Goal: Task Accomplishment & Management: Use online tool/utility

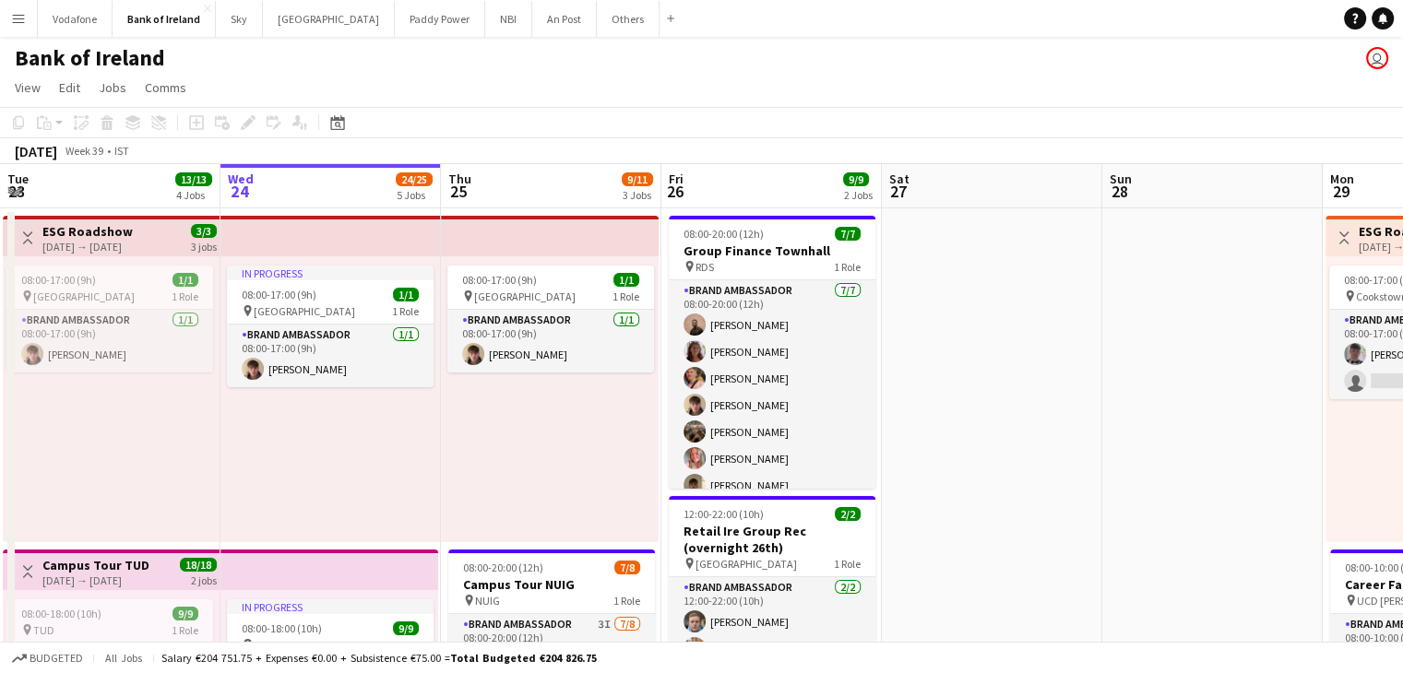
click at [0, 20] on button "Menu" at bounding box center [18, 18] width 37 height 37
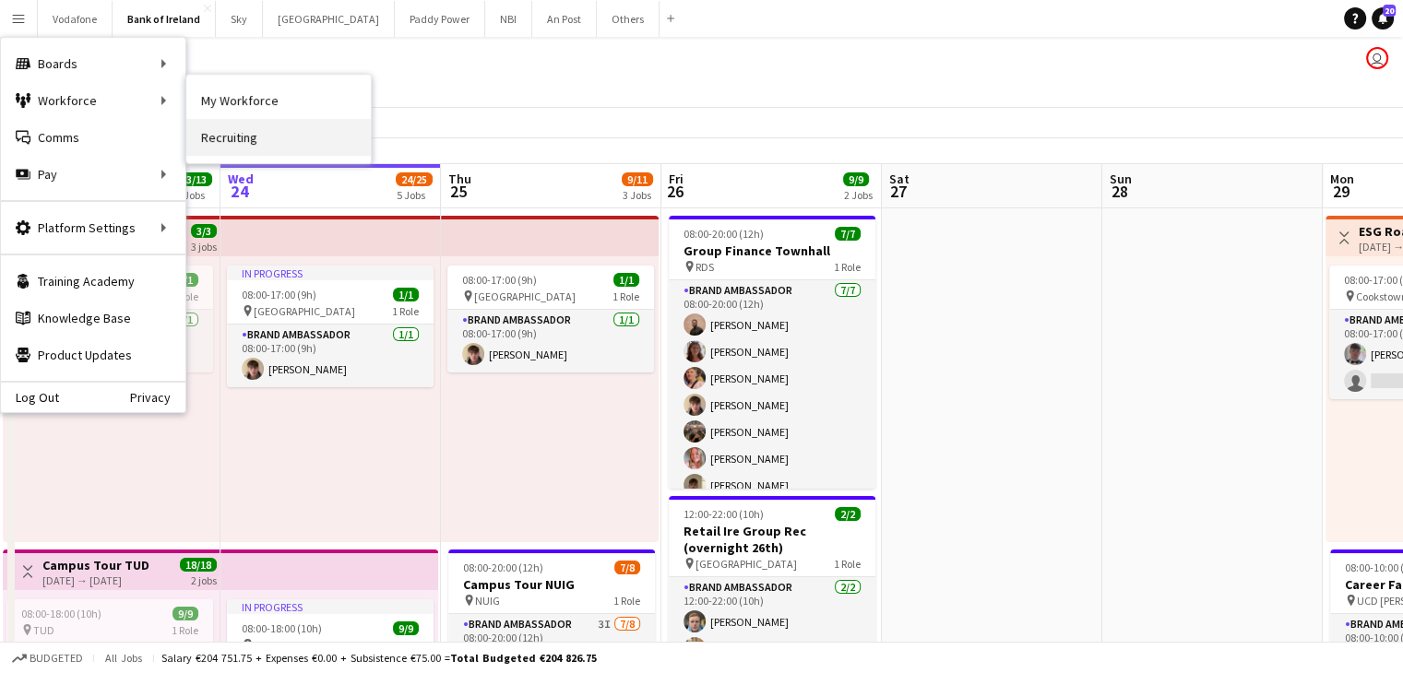
click at [235, 132] on link "Recruiting" at bounding box center [278, 137] width 184 height 37
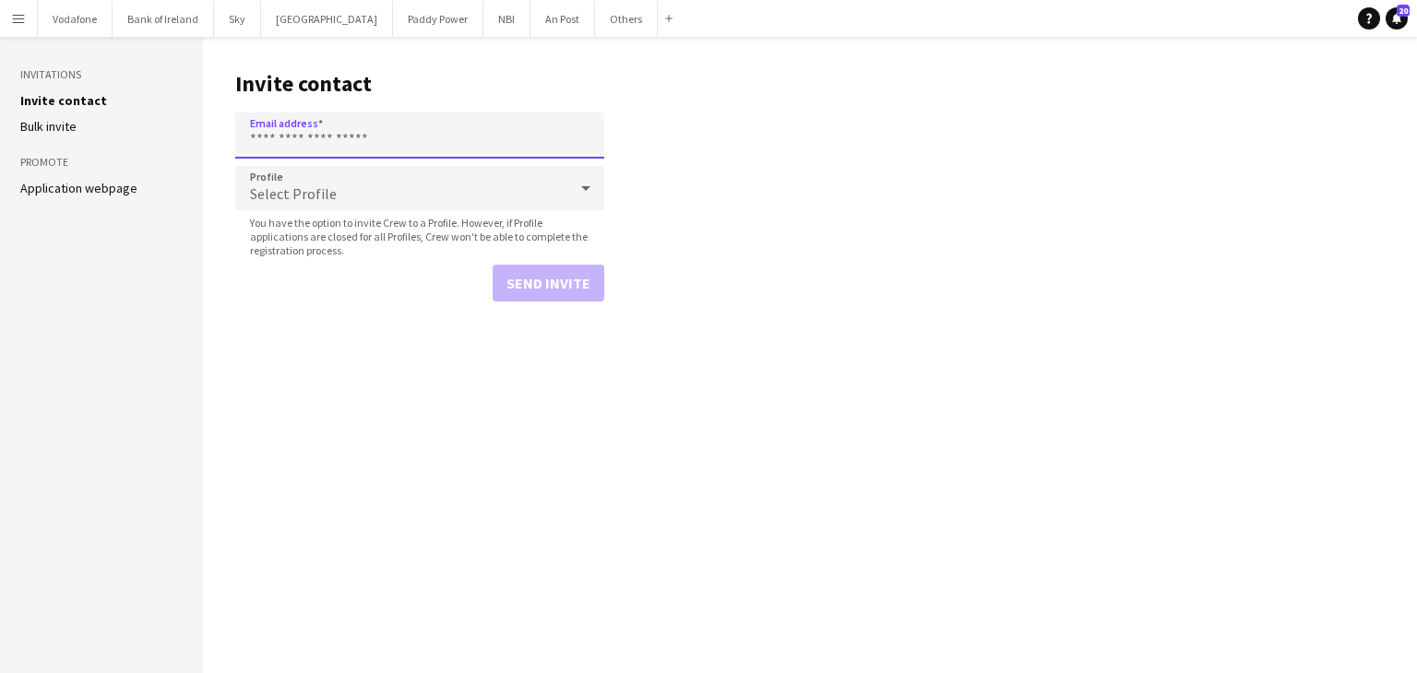
drag, startPoint x: 524, startPoint y: 158, endPoint x: 521, endPoint y: 145, distance: 13.2
click at [524, 155] on input "Email address" at bounding box center [419, 136] width 369 height 46
click at [520, 135] on input "Email address" at bounding box center [419, 136] width 369 height 46
paste input "**********"
type input "**********"
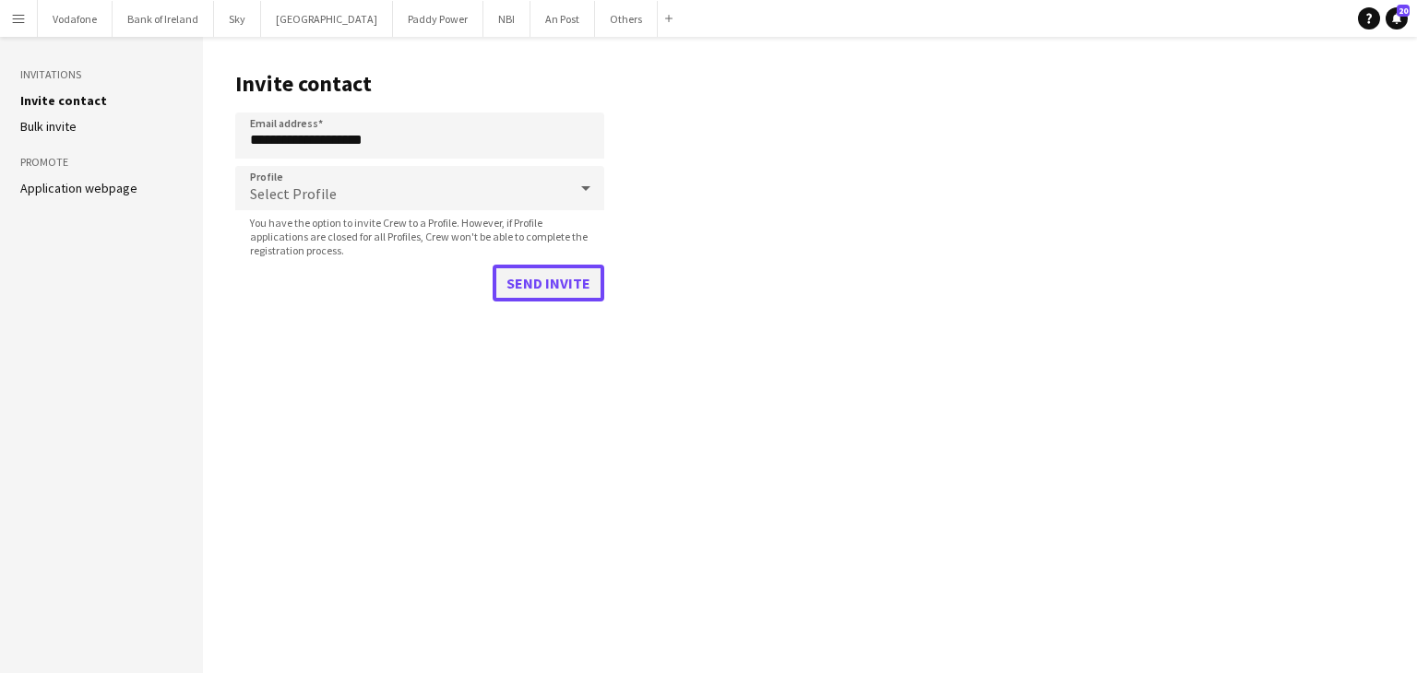
click at [557, 288] on button "Send invite" at bounding box center [549, 283] width 112 height 37
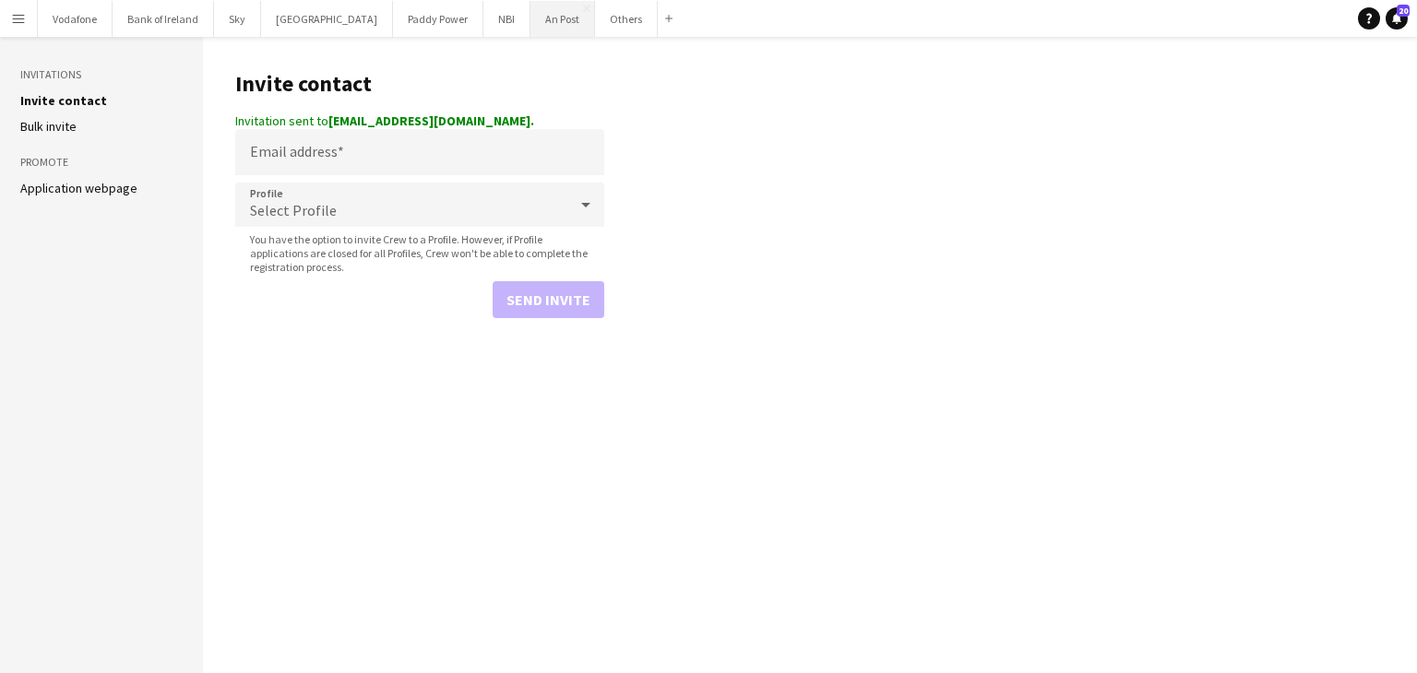
click at [530, 35] on button "An Post Close" at bounding box center [562, 19] width 65 height 36
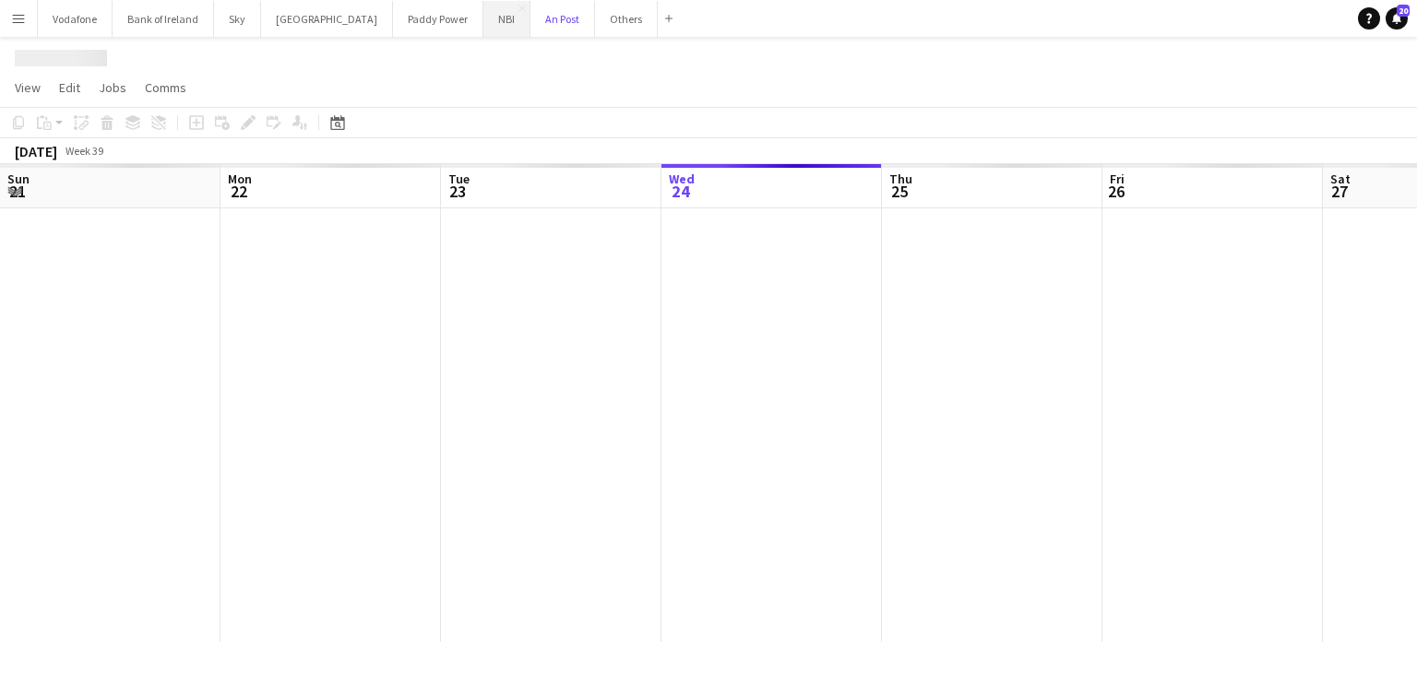
scroll to position [0, 441]
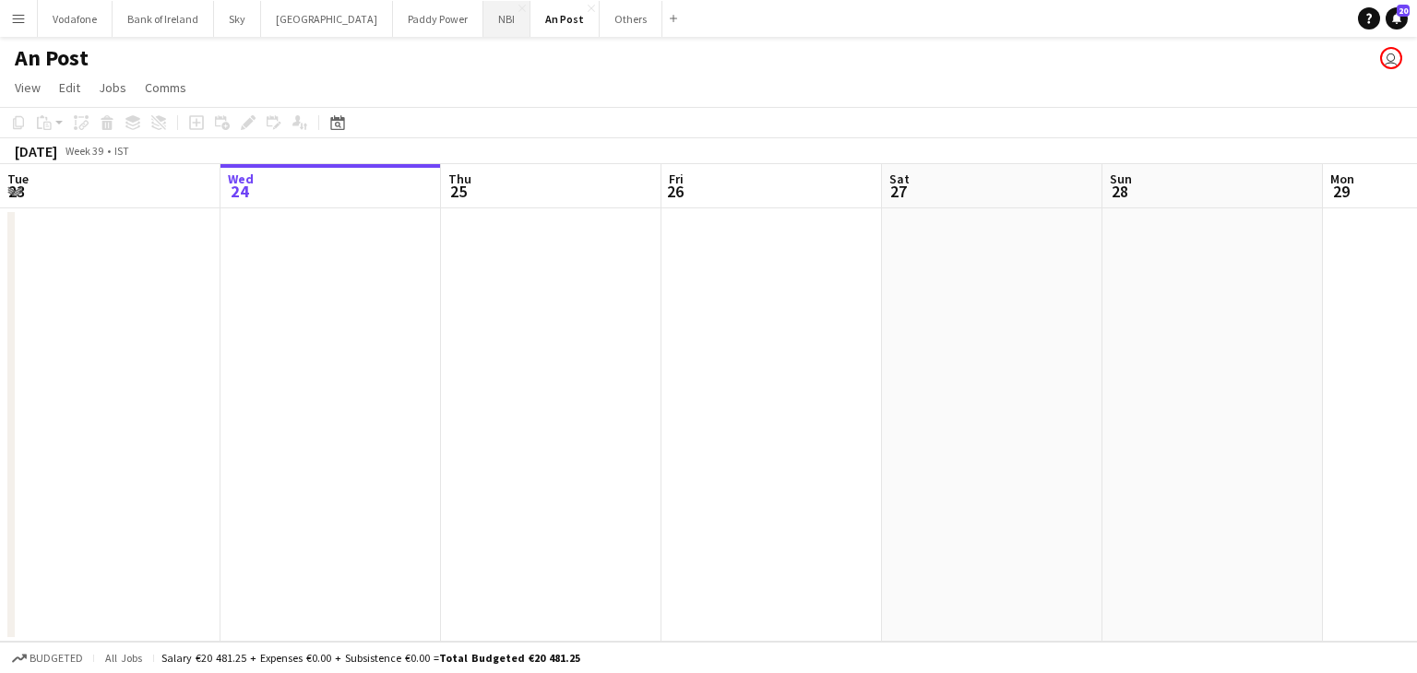
click at [483, 34] on button "NBI Close" at bounding box center [506, 19] width 47 height 36
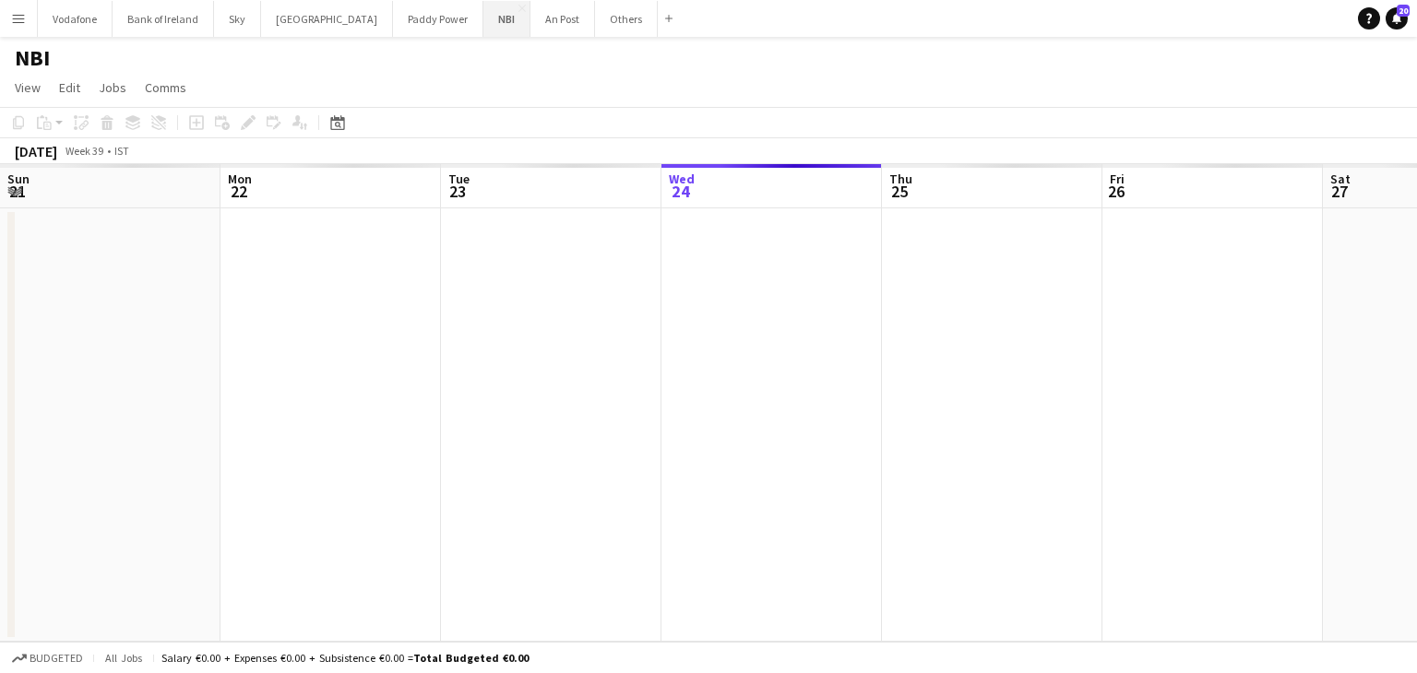
scroll to position [0, 441]
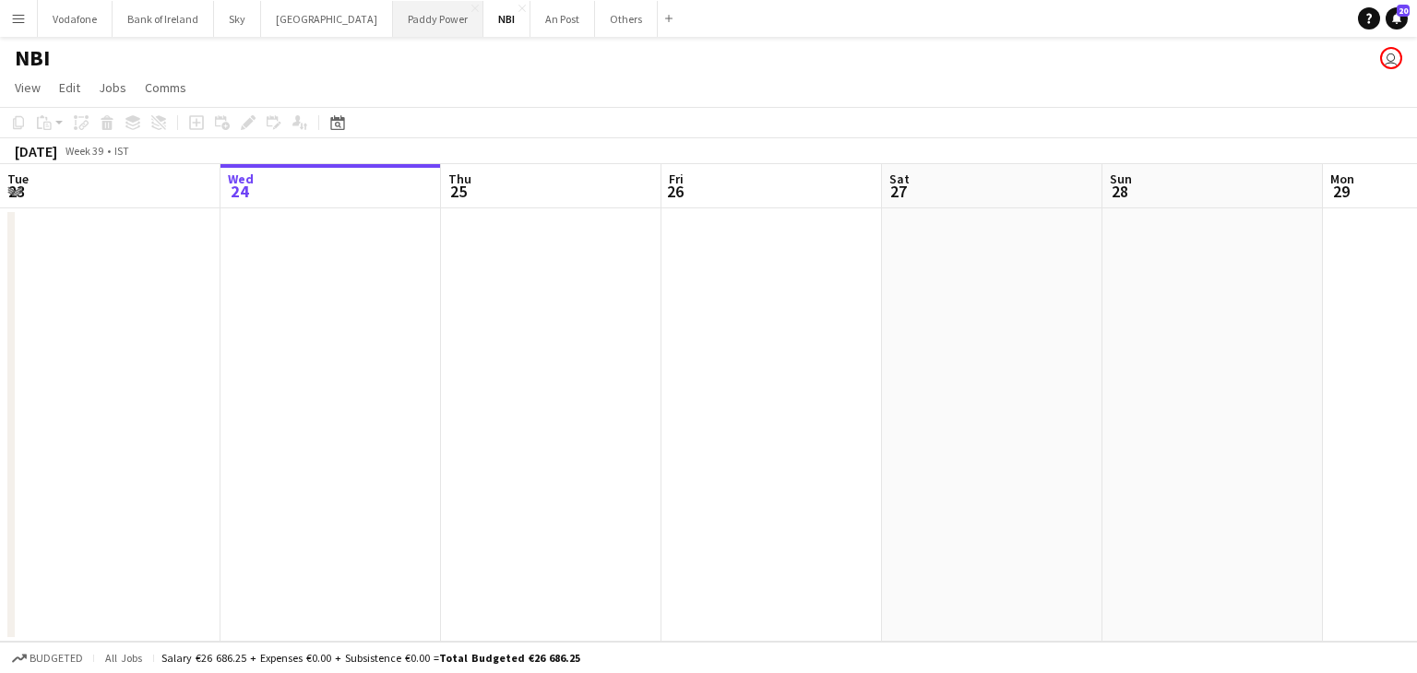
click at [393, 32] on button "Paddy Power Close" at bounding box center [438, 19] width 90 height 36
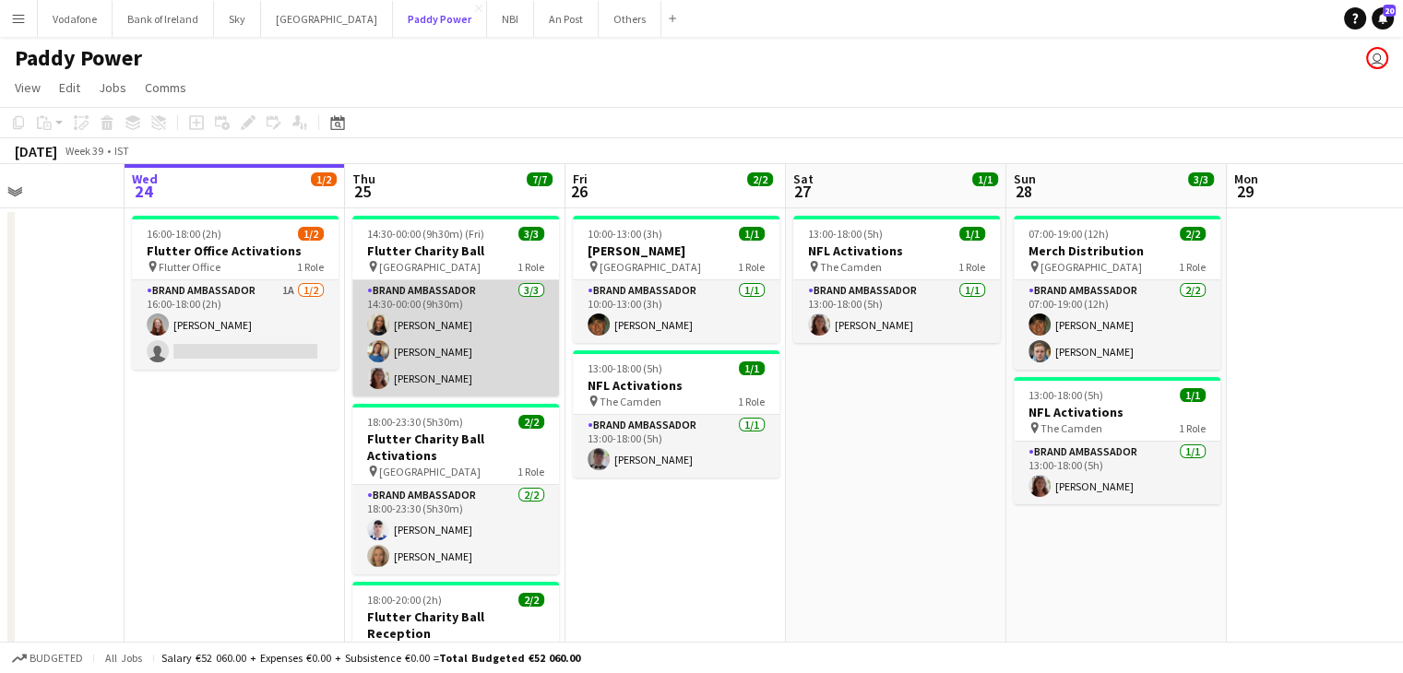
scroll to position [0, 535]
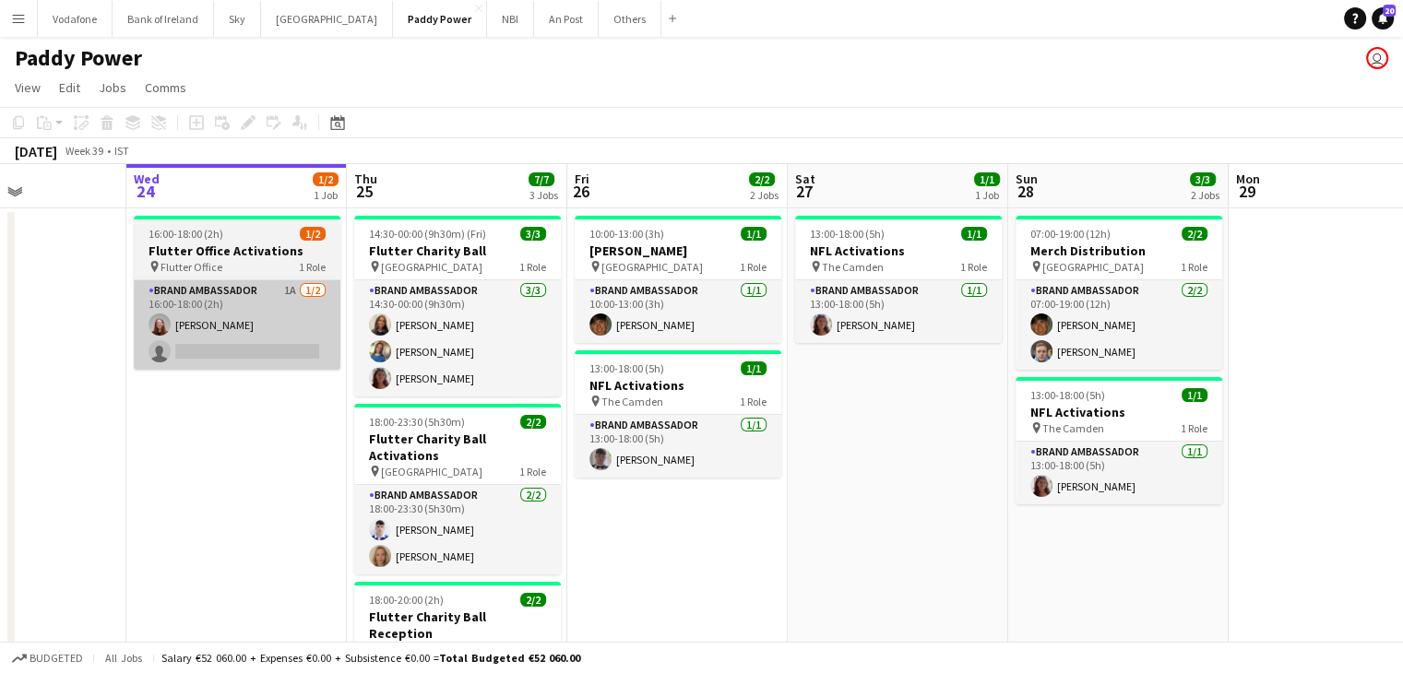
click at [276, 370] on app-card-role "Brand Ambassador 1A [DATE] 16:00-18:00 (2h) [PERSON_NAME] single-neutral-actions" at bounding box center [237, 324] width 207 height 89
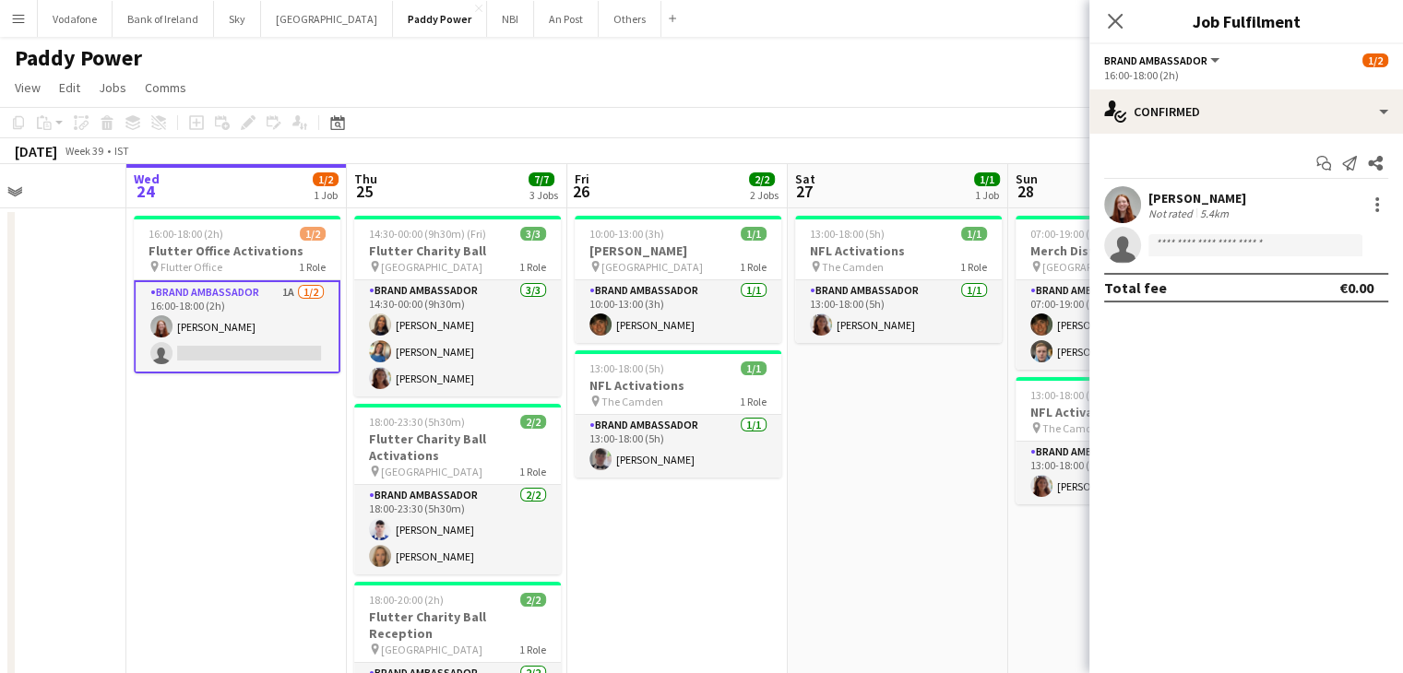
drag, startPoint x: 1254, startPoint y: 67, endPoint x: 1269, endPoint y: 84, distance: 22.2
click at [1261, 73] on div "16:00-18:00 (2h)" at bounding box center [1246, 75] width 284 height 14
click at [1253, 86] on app-options-switcher "Brand Ambassador All roles Brand Ambassador [DATE] 16:00-18:00 (2h)" at bounding box center [1246, 66] width 314 height 45
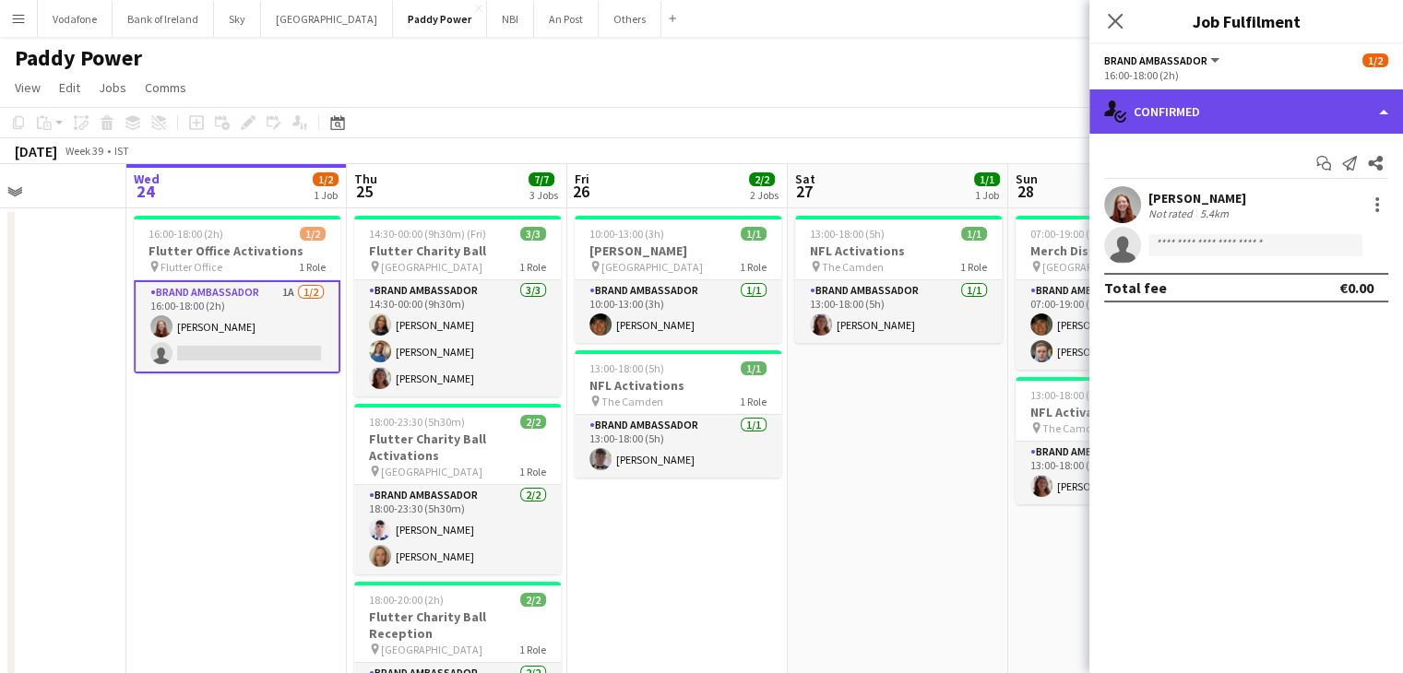
click at [1253, 102] on div "single-neutral-actions-check-2 Confirmed" at bounding box center [1246, 111] width 314 height 44
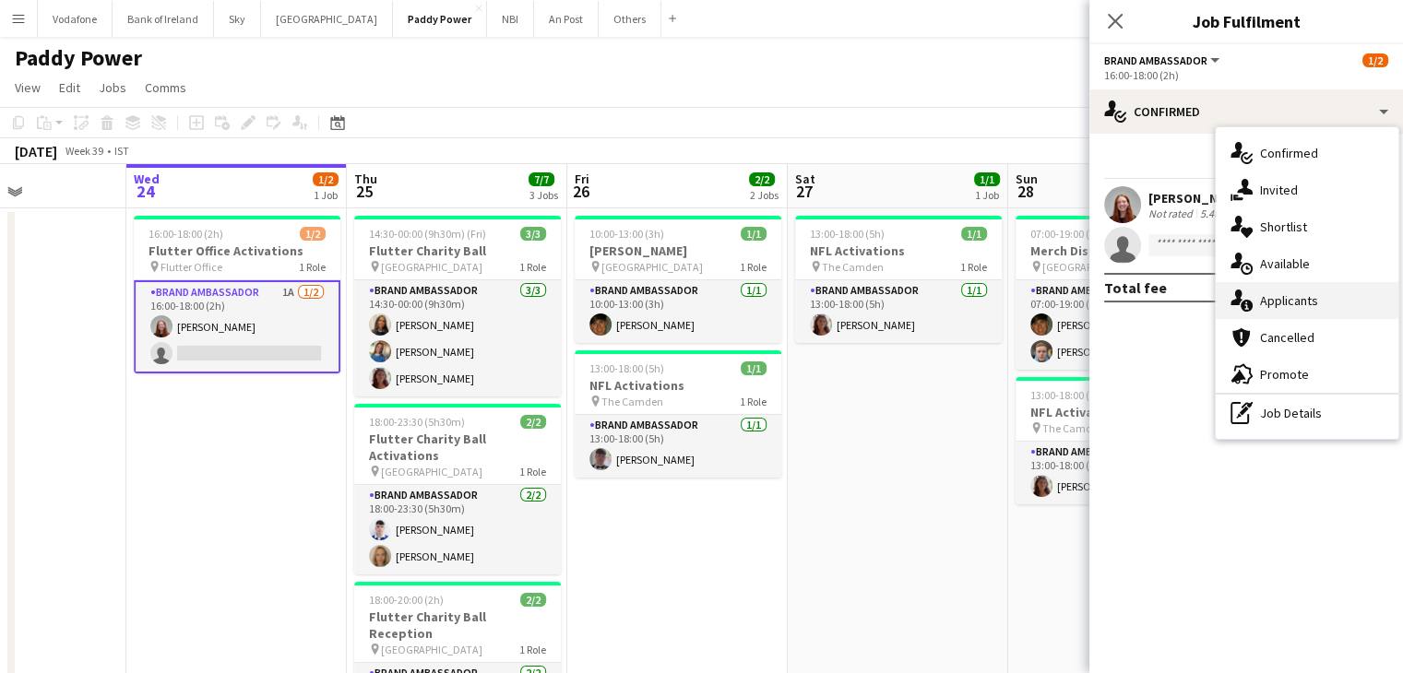
click at [1314, 295] on span "Applicants" at bounding box center [1289, 300] width 58 height 17
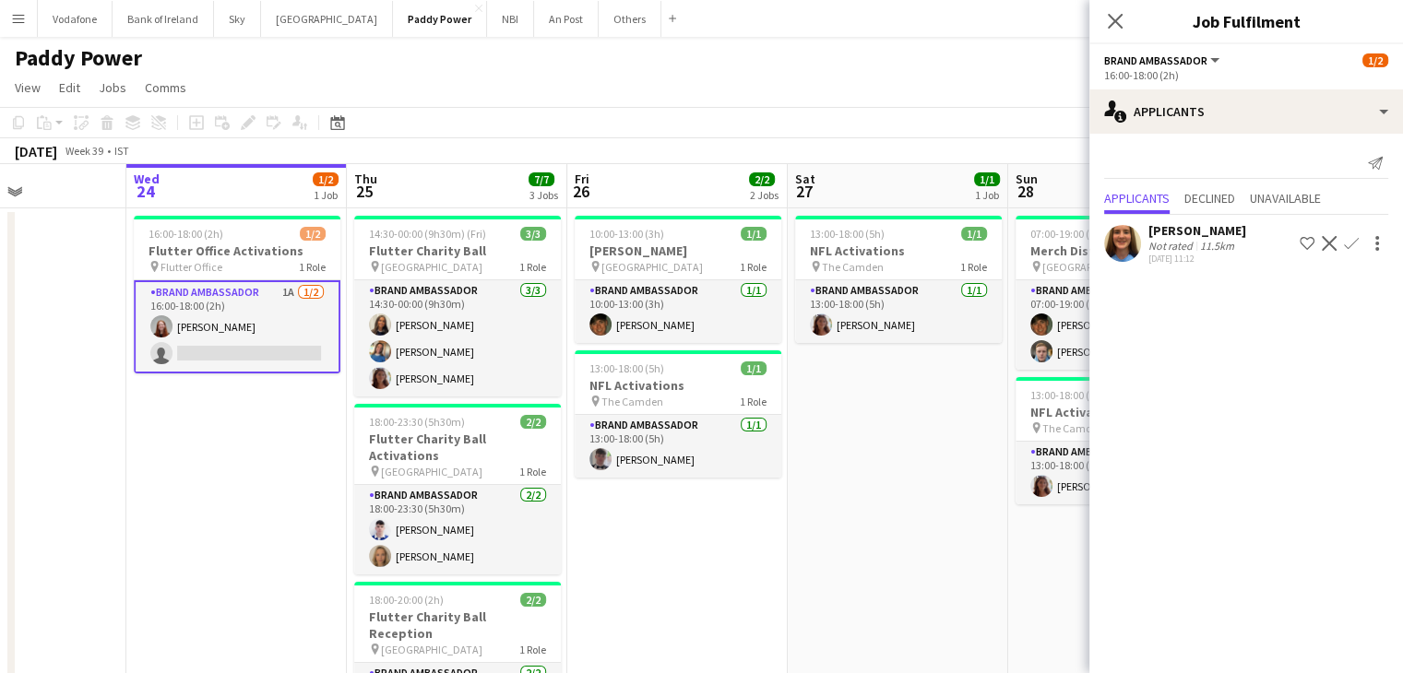
click at [1115, 248] on app-user-avatar at bounding box center [1122, 243] width 37 height 37
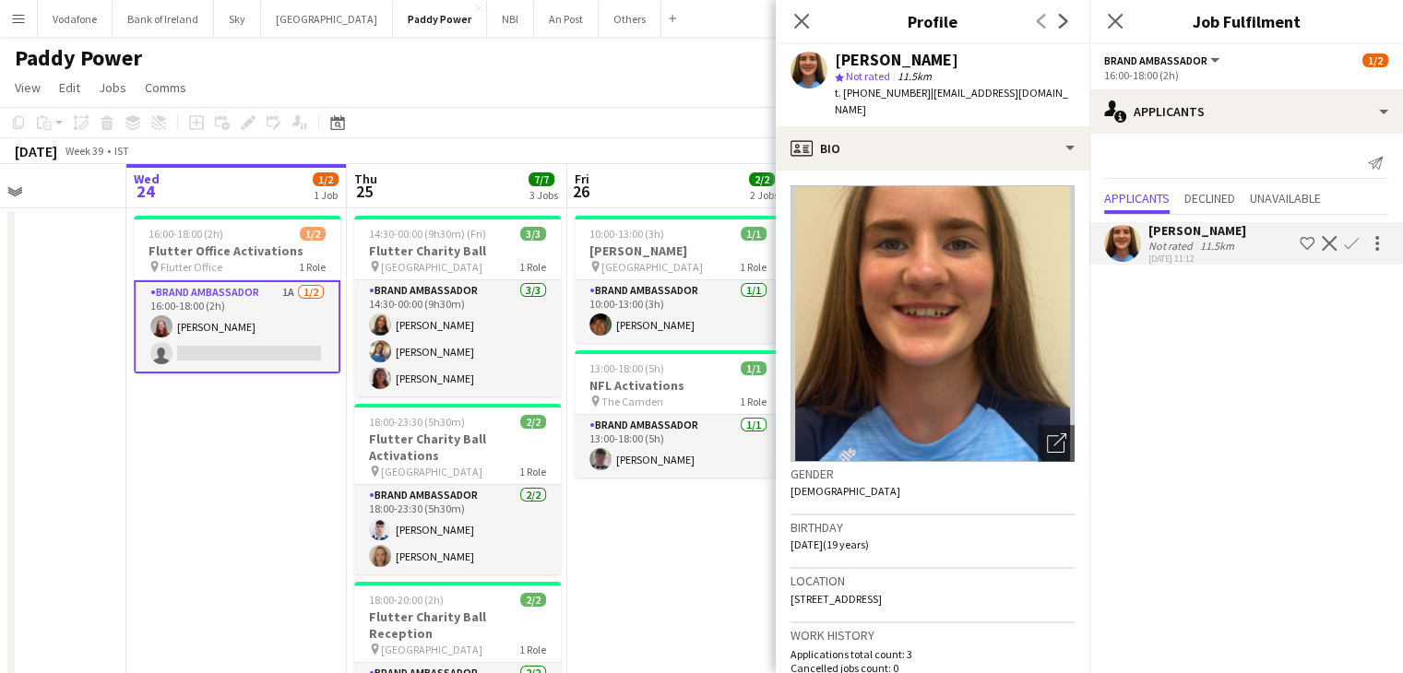
click at [256, 508] on app-date-cell "16:00-18:00 (2h) 1/2 Flutter Office Activations pin Flutter Office 1 Role Brand…" at bounding box center [236, 501] width 220 height 586
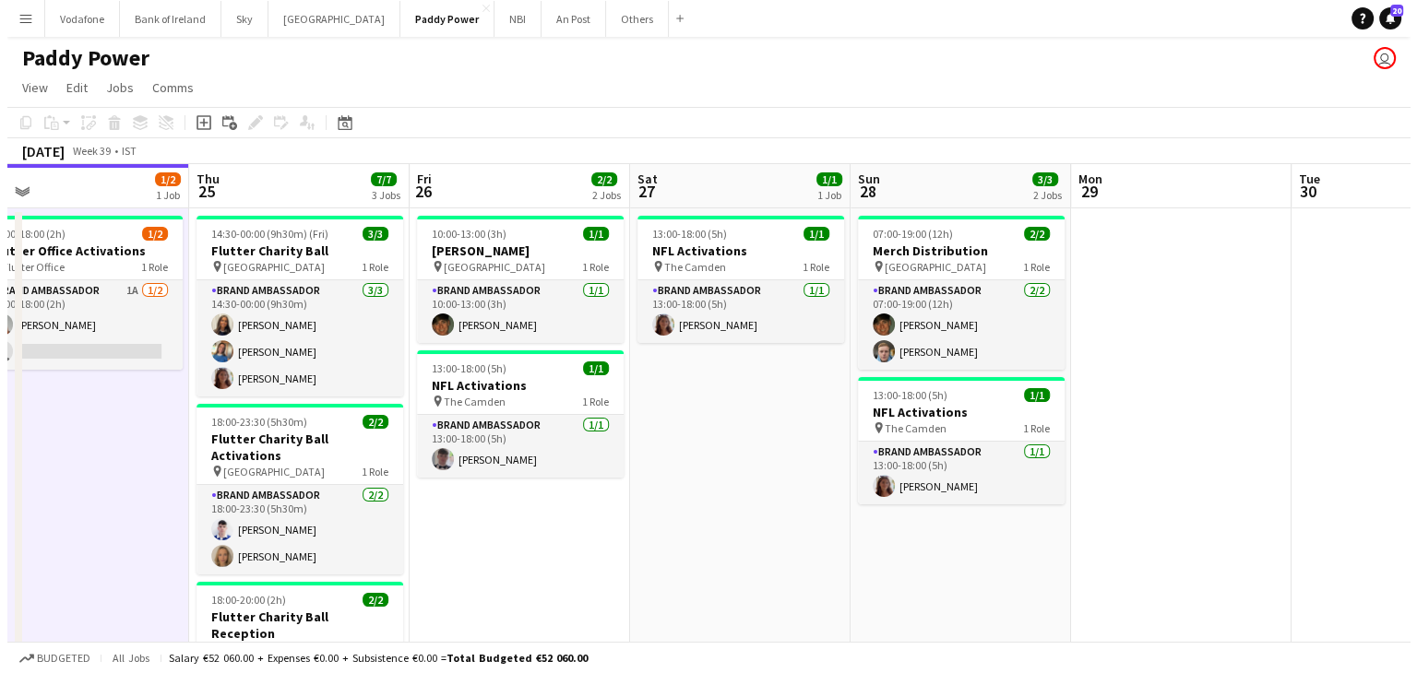
scroll to position [0, 701]
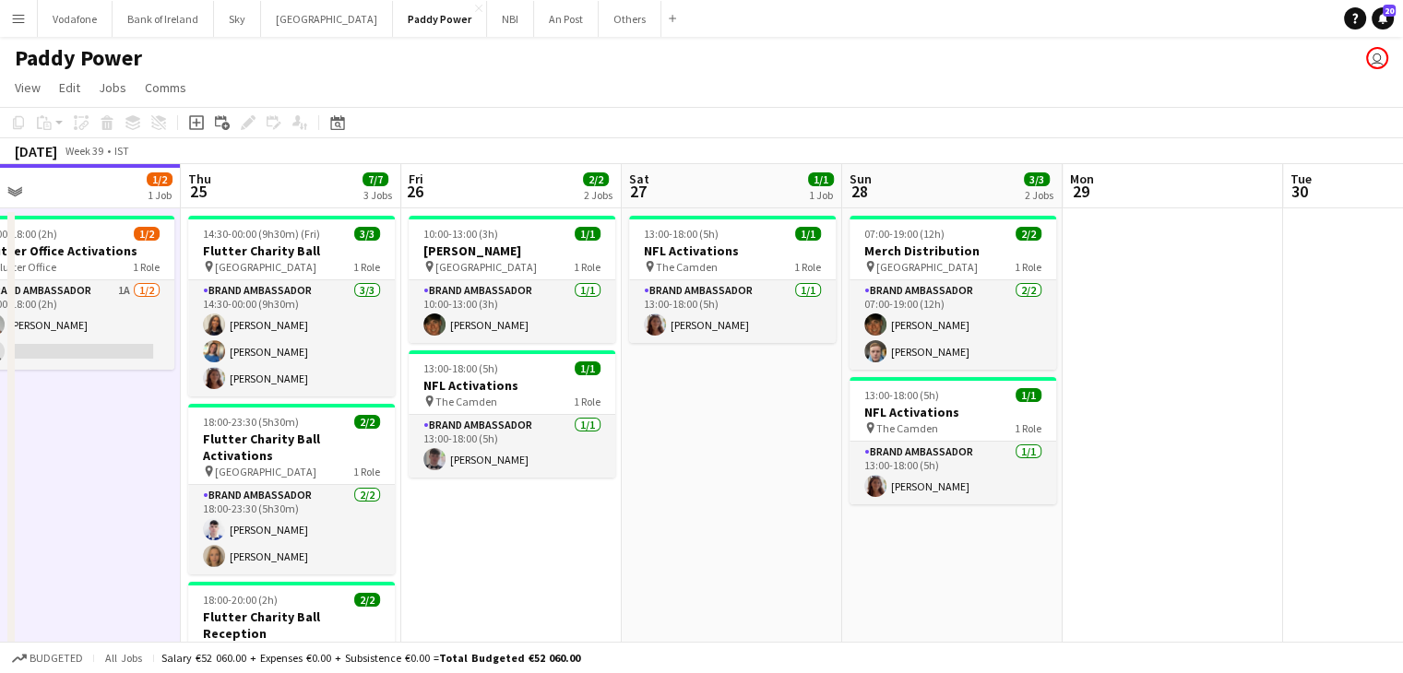
drag, startPoint x: 841, startPoint y: 489, endPoint x: 697, endPoint y: 525, distance: 148.3
click at [697, 525] on app-calendar-viewport "Sun 21 Mon 22 Tue 23 Wed 24 1/2 1 Job Thu 25 7/7 3 Jobs Fri 26 2/2 2 Jobs Sat 2…" at bounding box center [701, 521] width 1403 height 715
click at [599, 18] on button "Others Close" at bounding box center [630, 19] width 63 height 36
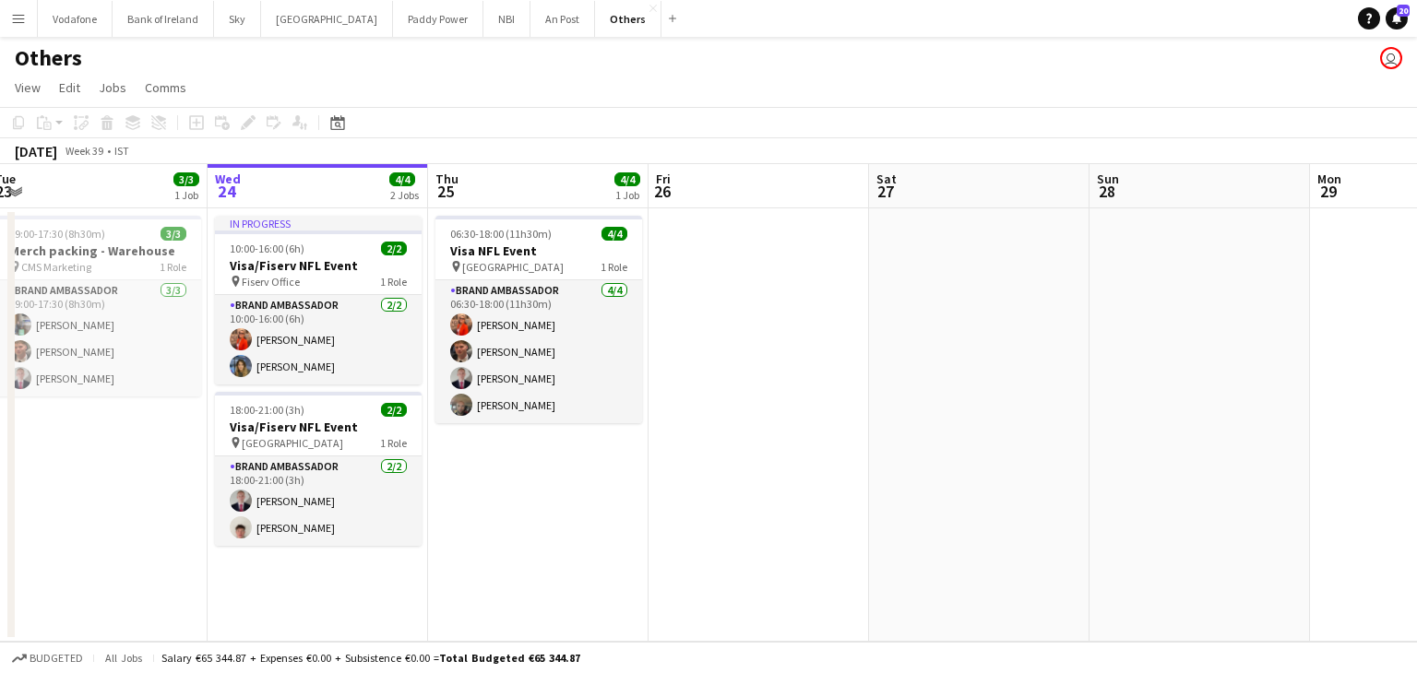
scroll to position [0, 432]
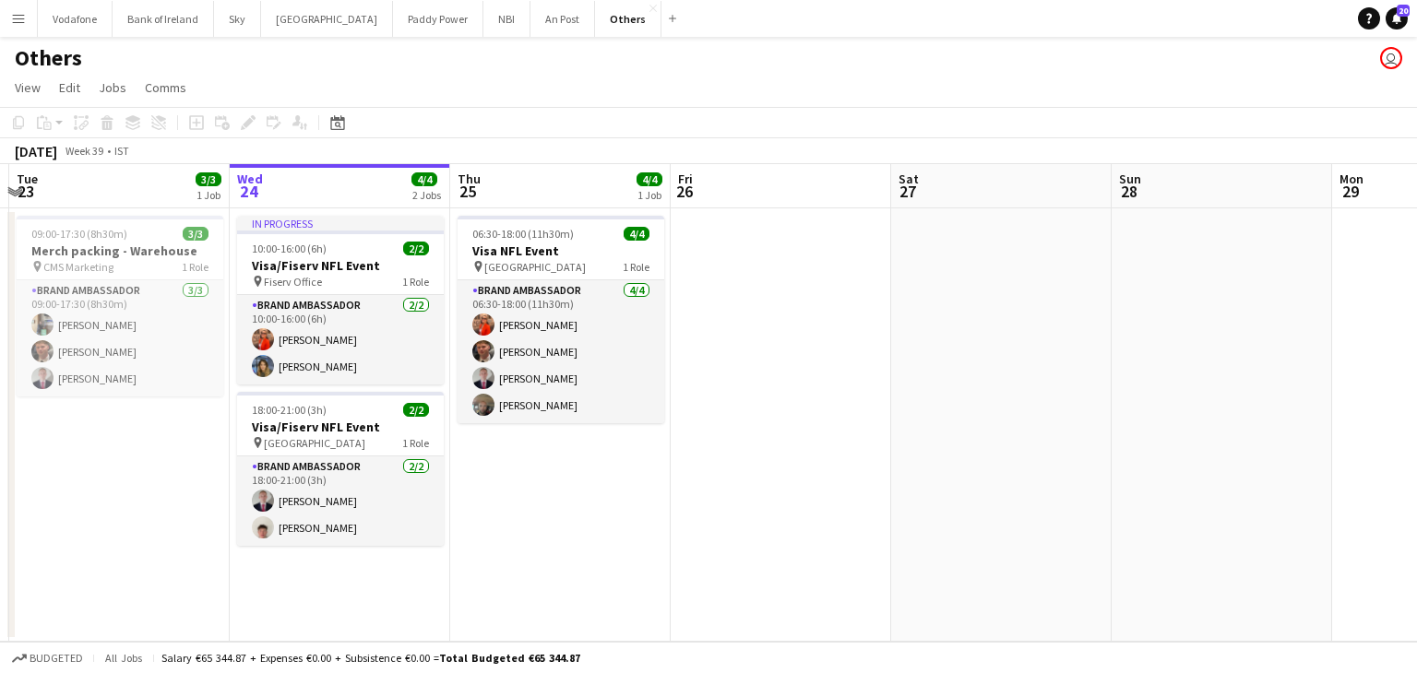
drag, startPoint x: 671, startPoint y: 322, endPoint x: 849, endPoint y: 291, distance: 180.8
click at [849, 291] on app-calendar-viewport "Sun 21 Mon 22 Tue 23 3/3 1 Job Wed 24 4/4 2 Jobs Thu 25 4/4 1 Job Fri 26 Sat 27…" at bounding box center [708, 403] width 1417 height 478
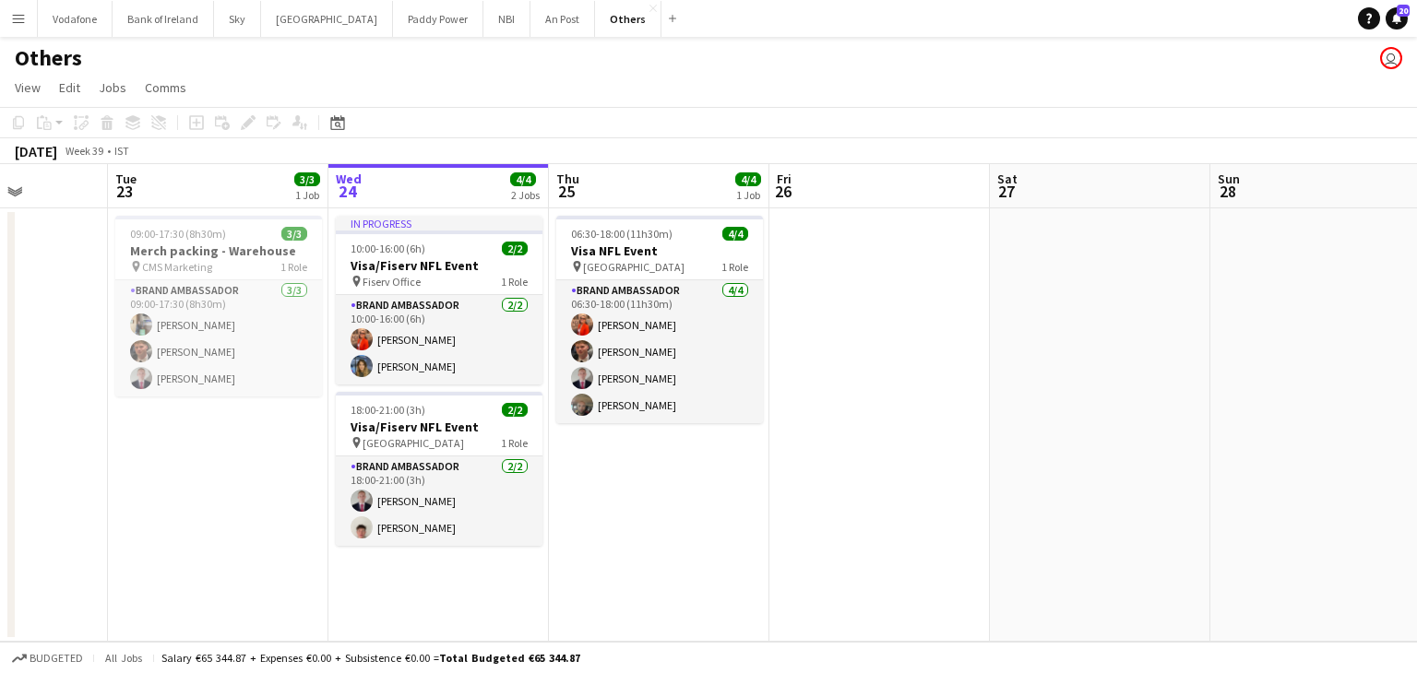
scroll to position [0, 550]
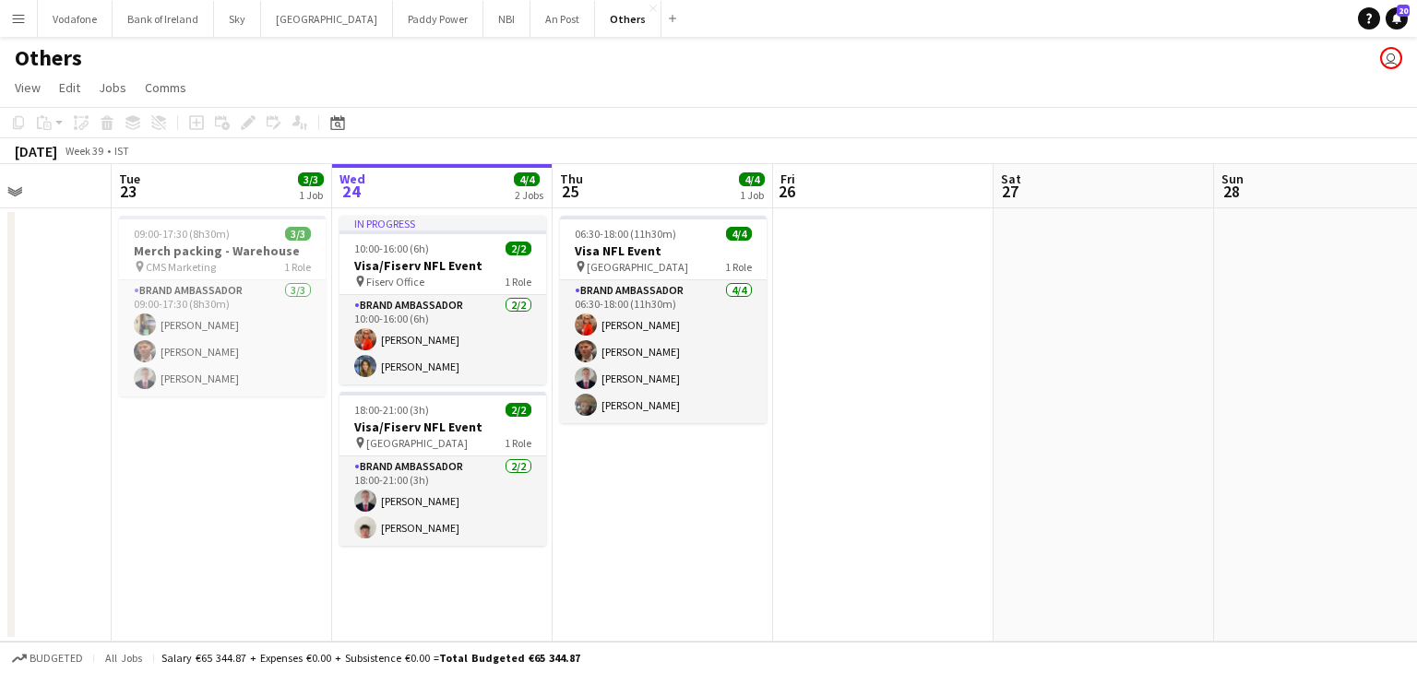
drag, startPoint x: 506, startPoint y: 528, endPoint x: 609, endPoint y: 514, distance: 103.3
click at [609, 514] on app-calendar-viewport "Sat 20 Sun 21 Mon 22 Tue 23 3/3 1 Job Wed 24 4/4 2 Jobs Thu 25 4/4 1 Job Fri 26…" at bounding box center [708, 403] width 1417 height 478
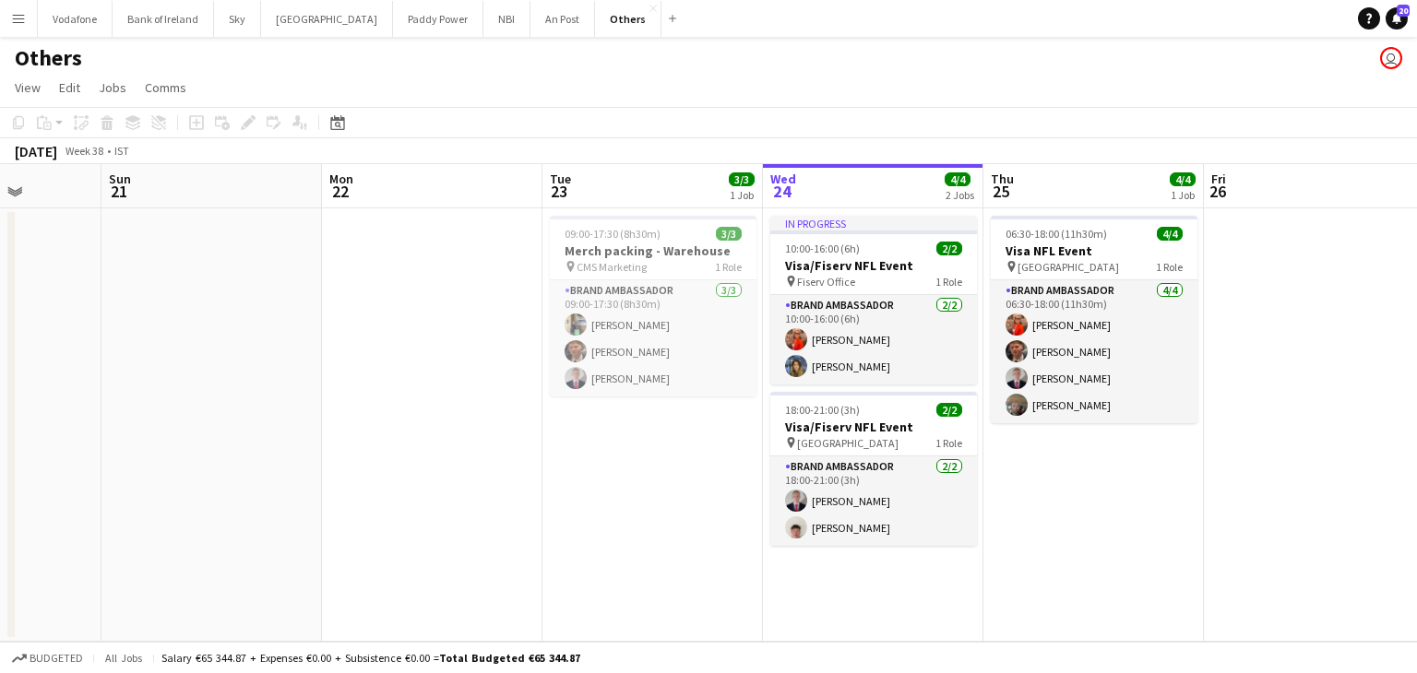
scroll to position [0, 561]
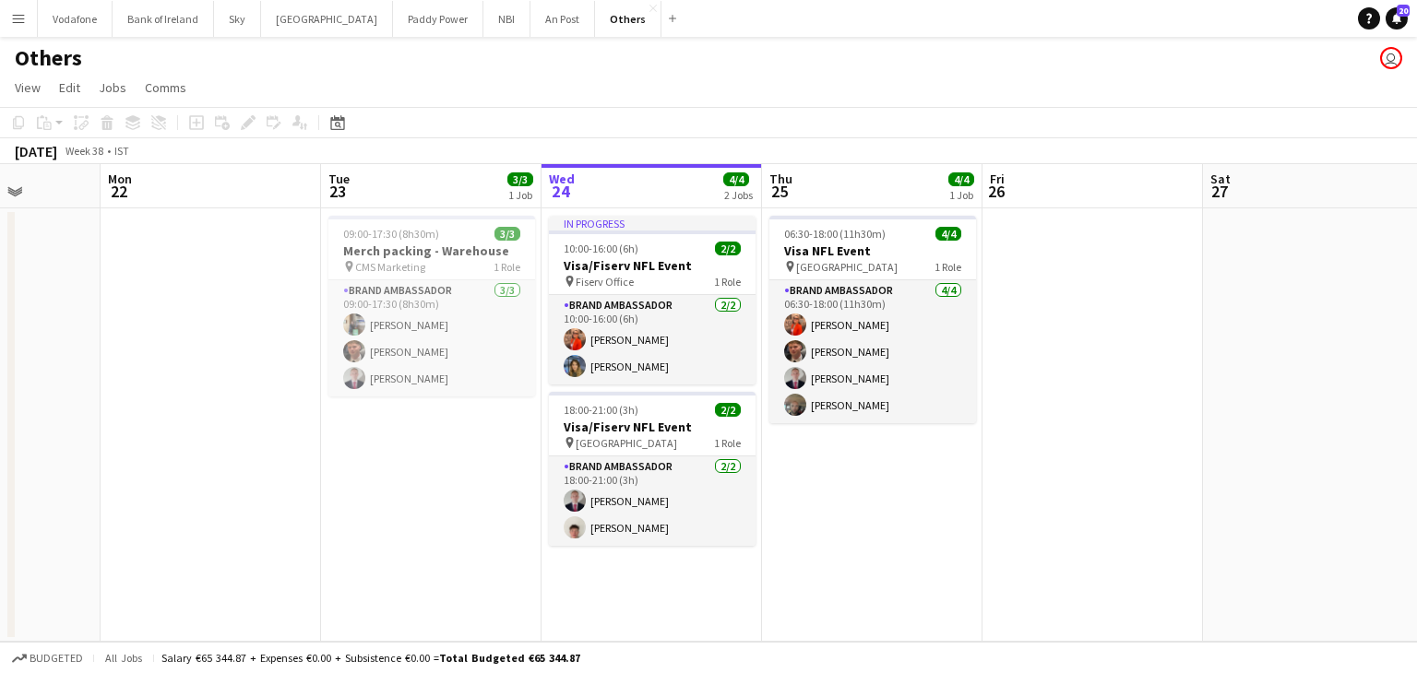
drag, startPoint x: 896, startPoint y: 383, endPoint x: 1106, endPoint y: 381, distance: 210.3
click at [1106, 381] on app-calendar-viewport "Fri 19 Sat 20 Sun 21 Mon 22 Tue 23 3/3 1 Job Wed 24 4/4 2 Jobs Thu 25 4/4 1 Job…" at bounding box center [708, 403] width 1417 height 478
click at [393, 11] on button "Paddy Power Close" at bounding box center [438, 19] width 90 height 36
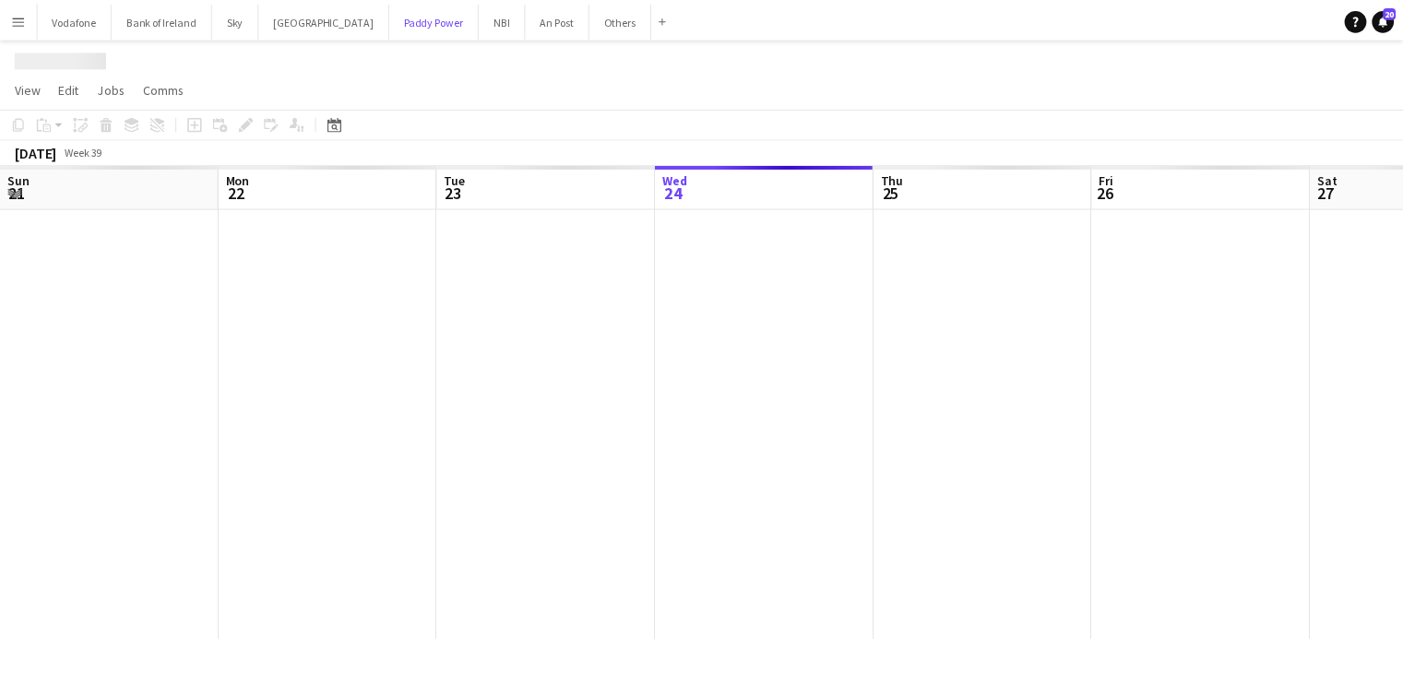
scroll to position [0, 441]
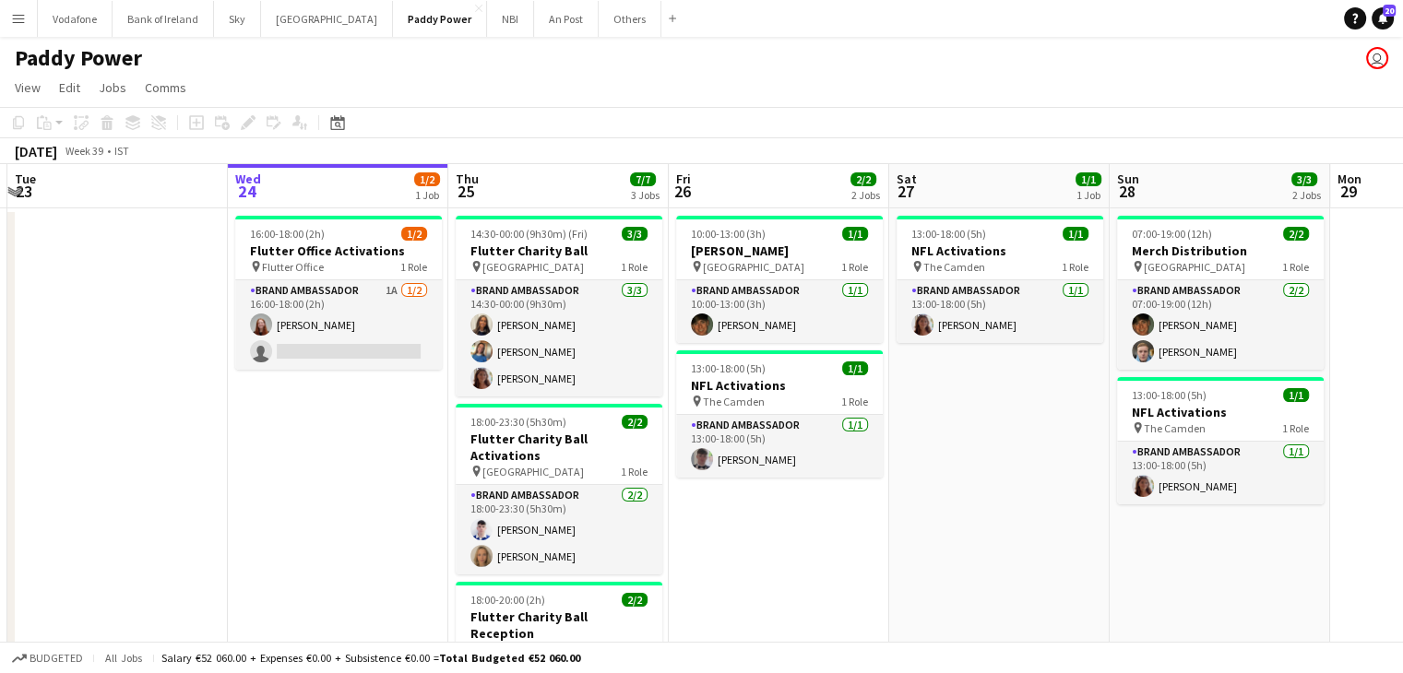
drag, startPoint x: 347, startPoint y: 428, endPoint x: 353, endPoint y: 333, distance: 95.2
click at [353, 333] on app-calendar-viewport "Sun 21 Mon 22 Tue 23 Wed 24 1/2 1 Job Thu 25 7/7 3 Jobs Fri 26 2/2 2 Jobs Sat 2…" at bounding box center [701, 521] width 1403 height 715
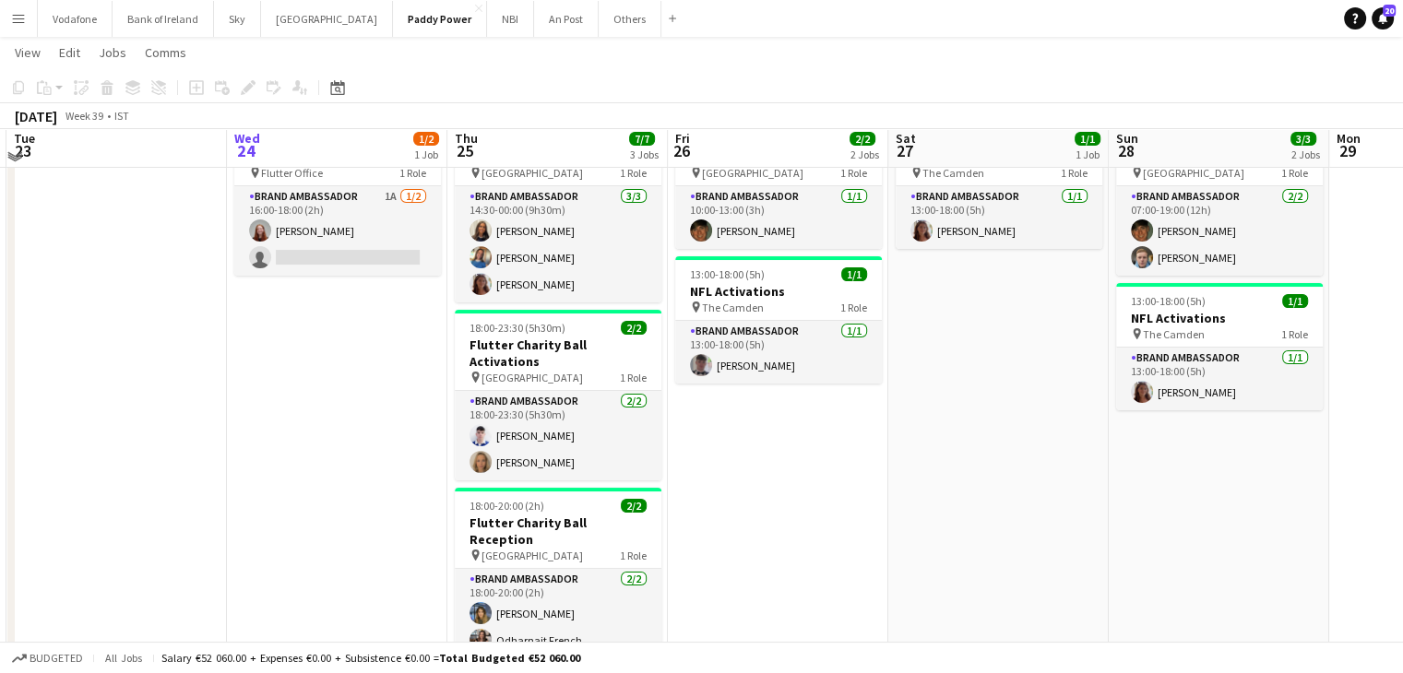
scroll to position [0, 0]
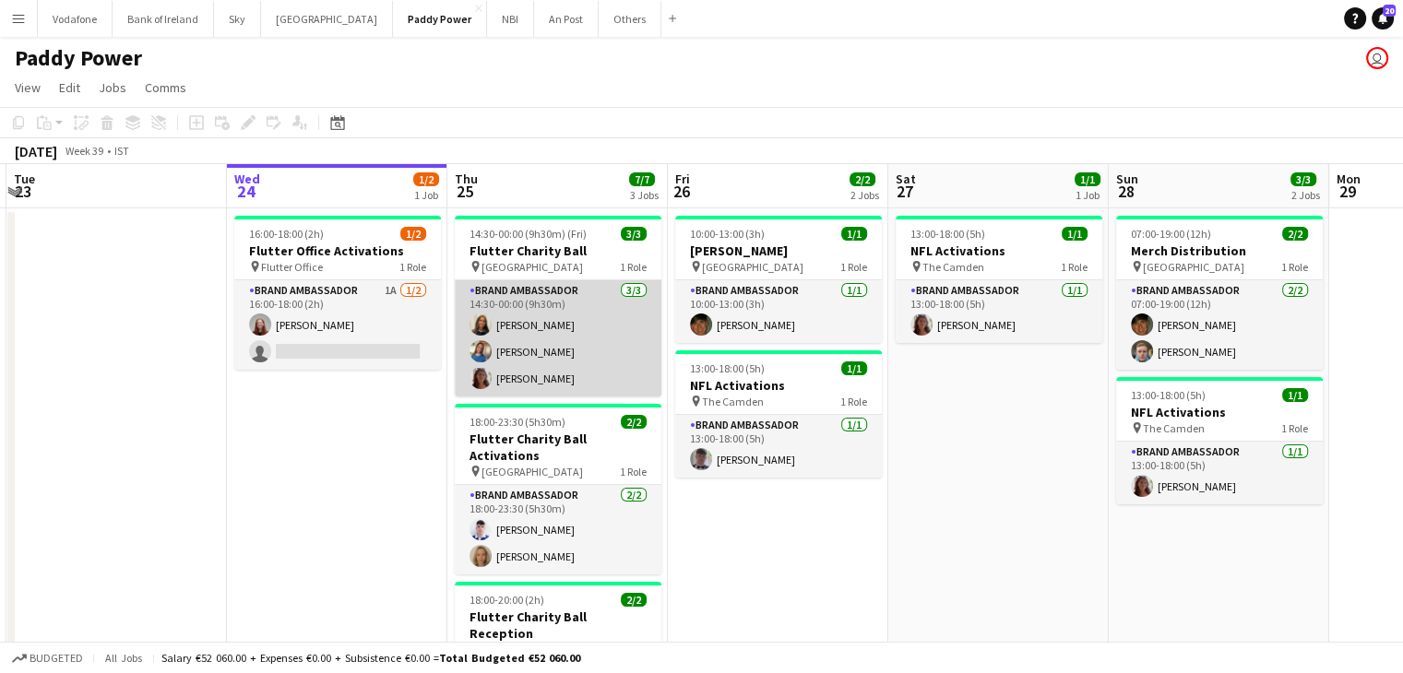
click at [553, 363] on app-card-role "Brand Ambassador [DATE] 14:30-00:00 (9h30m) [PERSON_NAME] [PERSON_NAME] [PERSON…" at bounding box center [558, 338] width 207 height 116
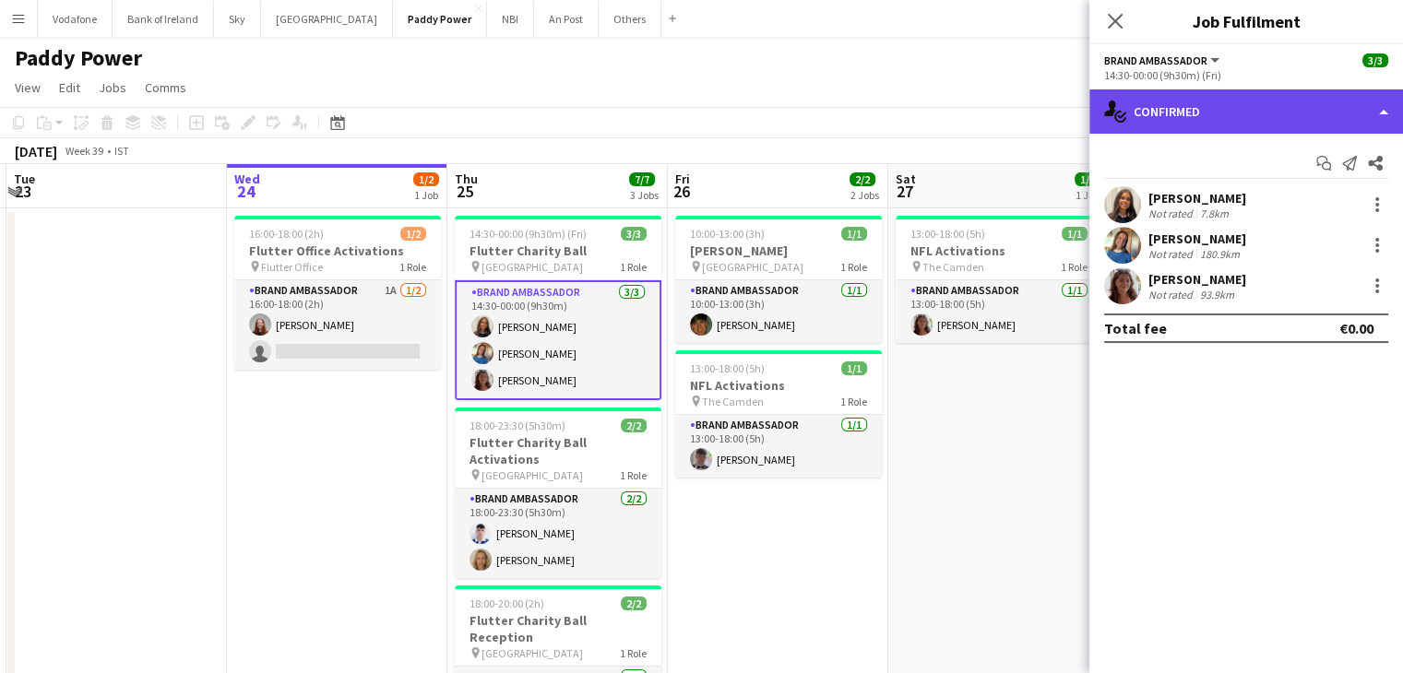
click at [1176, 125] on div "single-neutral-actions-check-2 Confirmed" at bounding box center [1246, 111] width 314 height 44
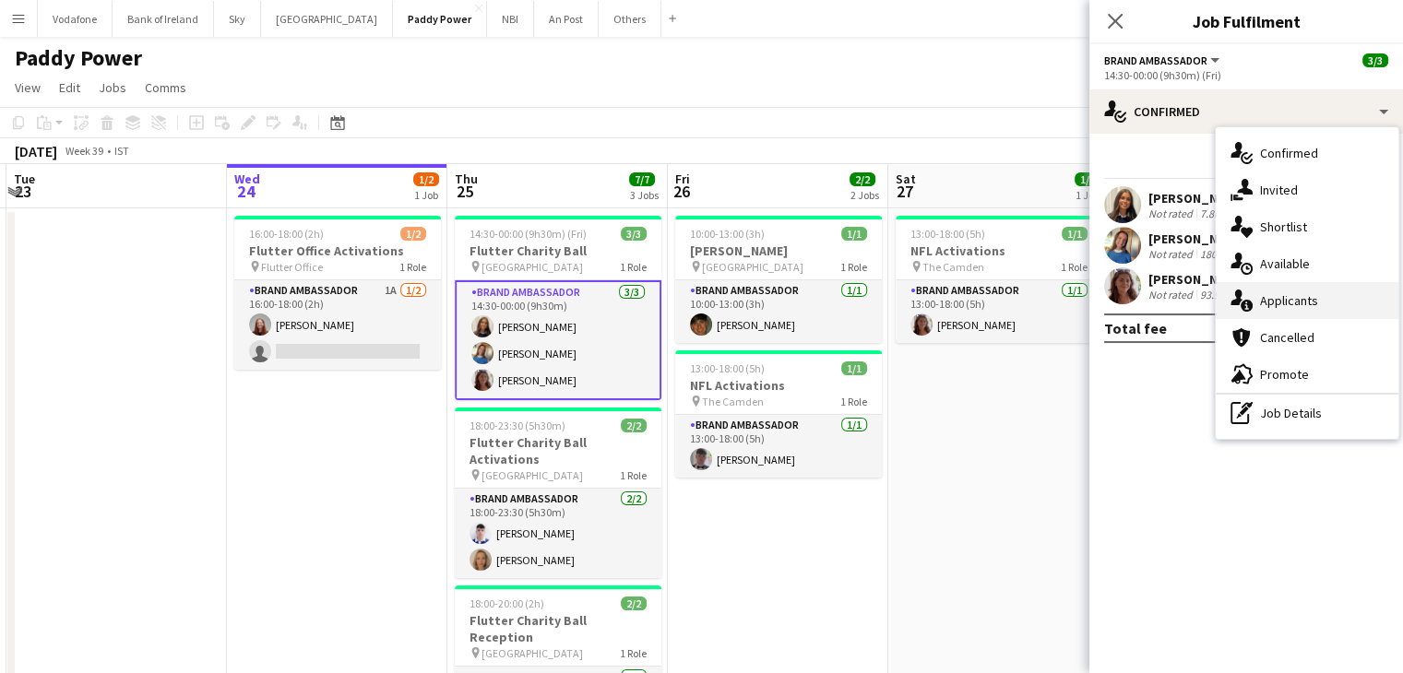
click at [1272, 311] on div "single-neutral-actions-information Applicants" at bounding box center [1307, 300] width 183 height 37
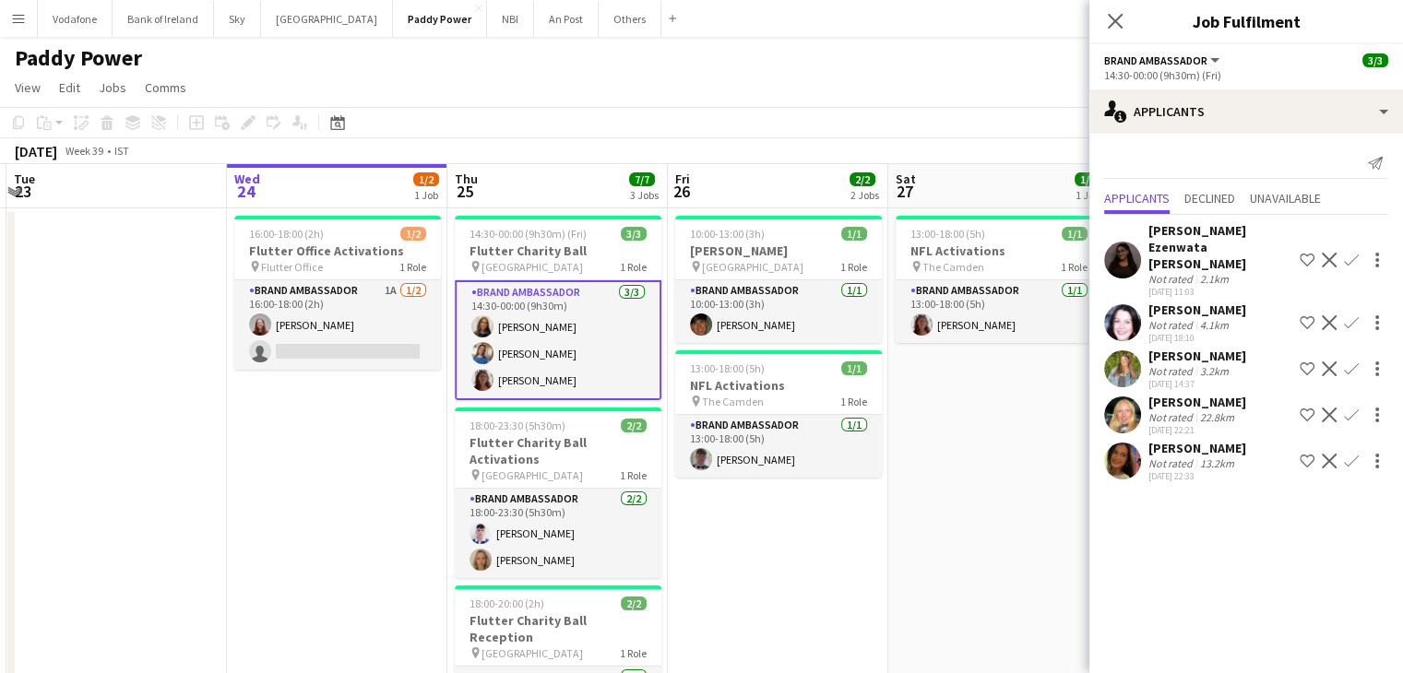
click at [1119, 351] on app-user-avatar at bounding box center [1122, 369] width 37 height 37
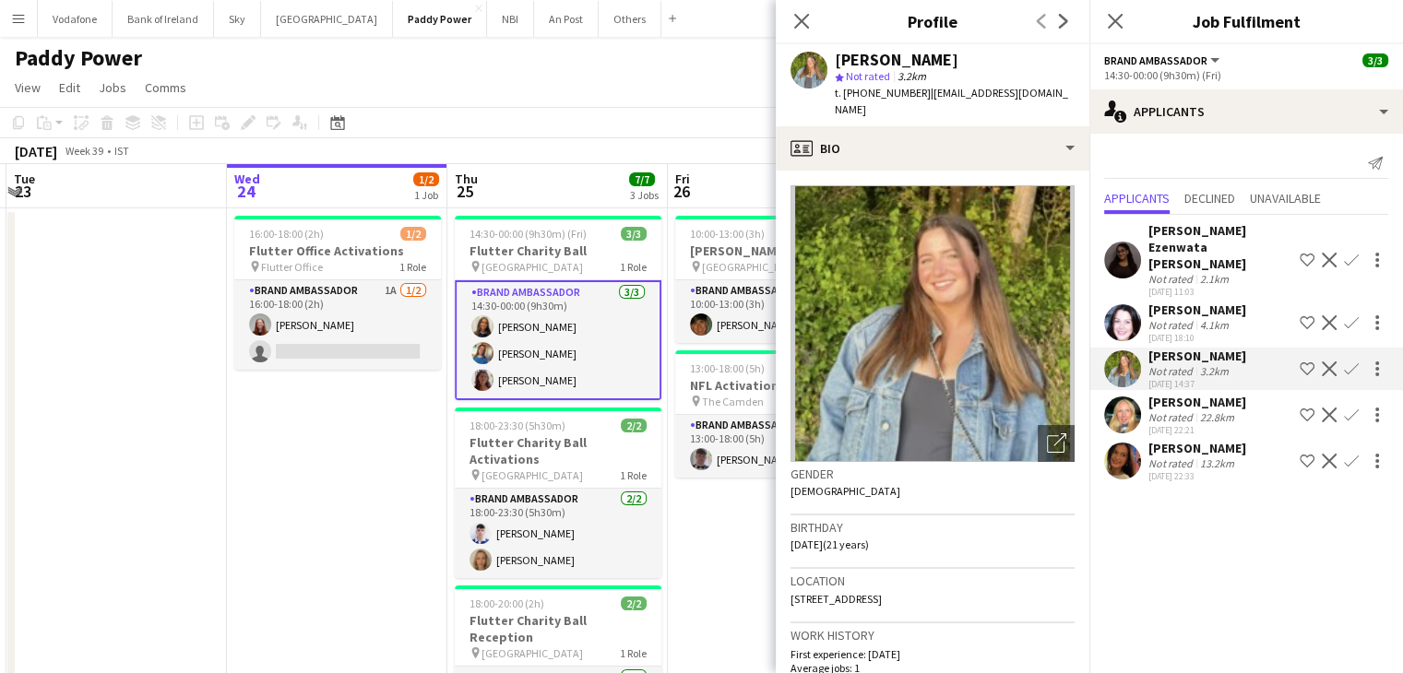
click at [410, 422] on app-date-cell "16:00-18:00 (2h) 1/2 Flutter Office Activations pin Flutter Office 1 Role Brand…" at bounding box center [337, 501] width 220 height 586
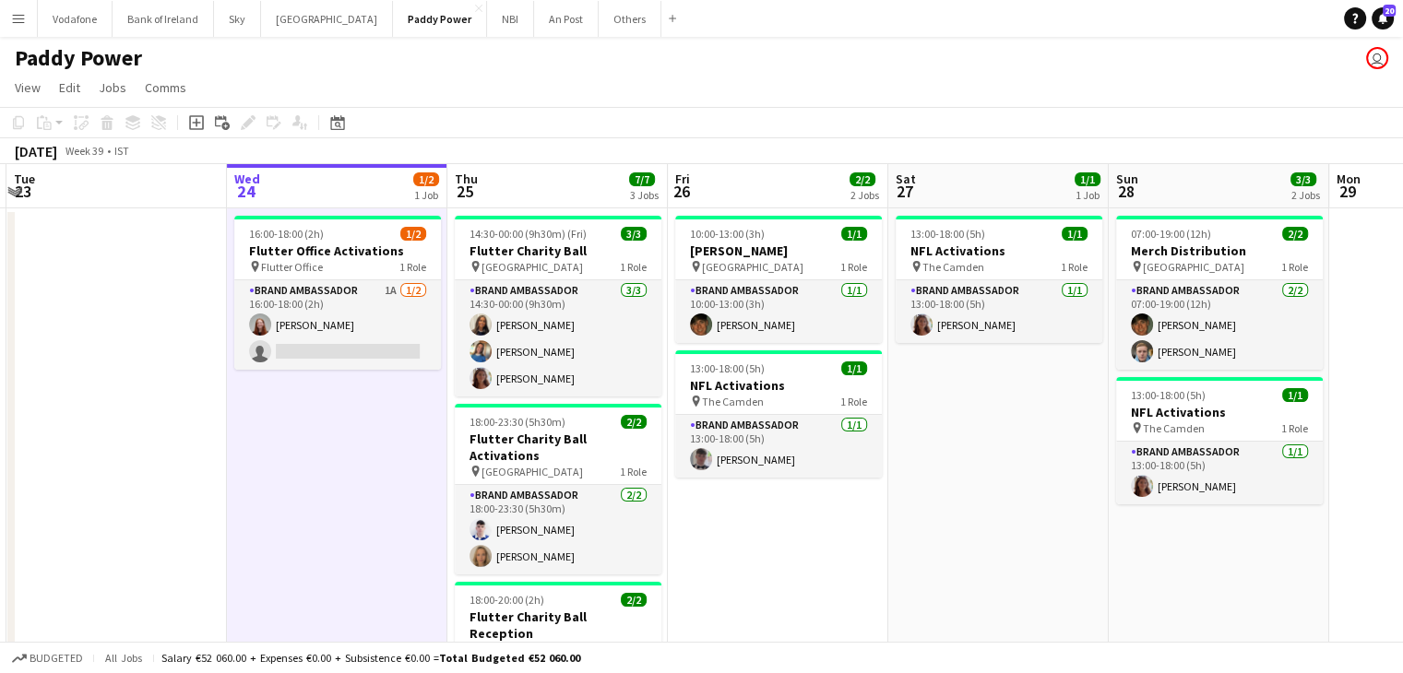
click at [935, 448] on app-date-cell "13:00-18:00 (5h) 1/1 NFL Activations pin The Camden 1 Role Brand Ambassador [DA…" at bounding box center [998, 501] width 220 height 586
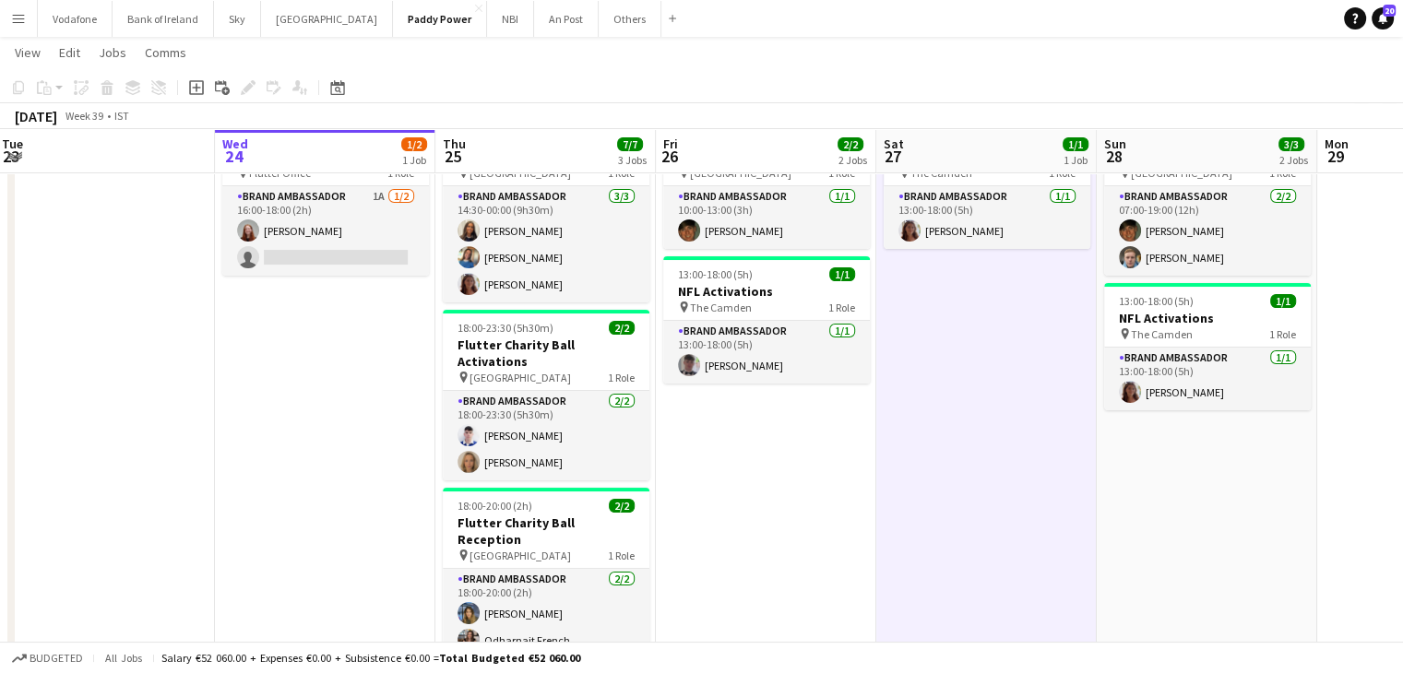
scroll to position [0, 447]
drag, startPoint x: 587, startPoint y: 278, endPoint x: 572, endPoint y: 278, distance: 14.8
click at [572, 278] on app-calendar-viewport "Sun 21 Mon 22 Tue 23 Wed 24 1/2 1 Job Thu 25 7/7 3 Jobs Fri 26 2/2 2 Jobs Sat 2…" at bounding box center [701, 382] width 1403 height 805
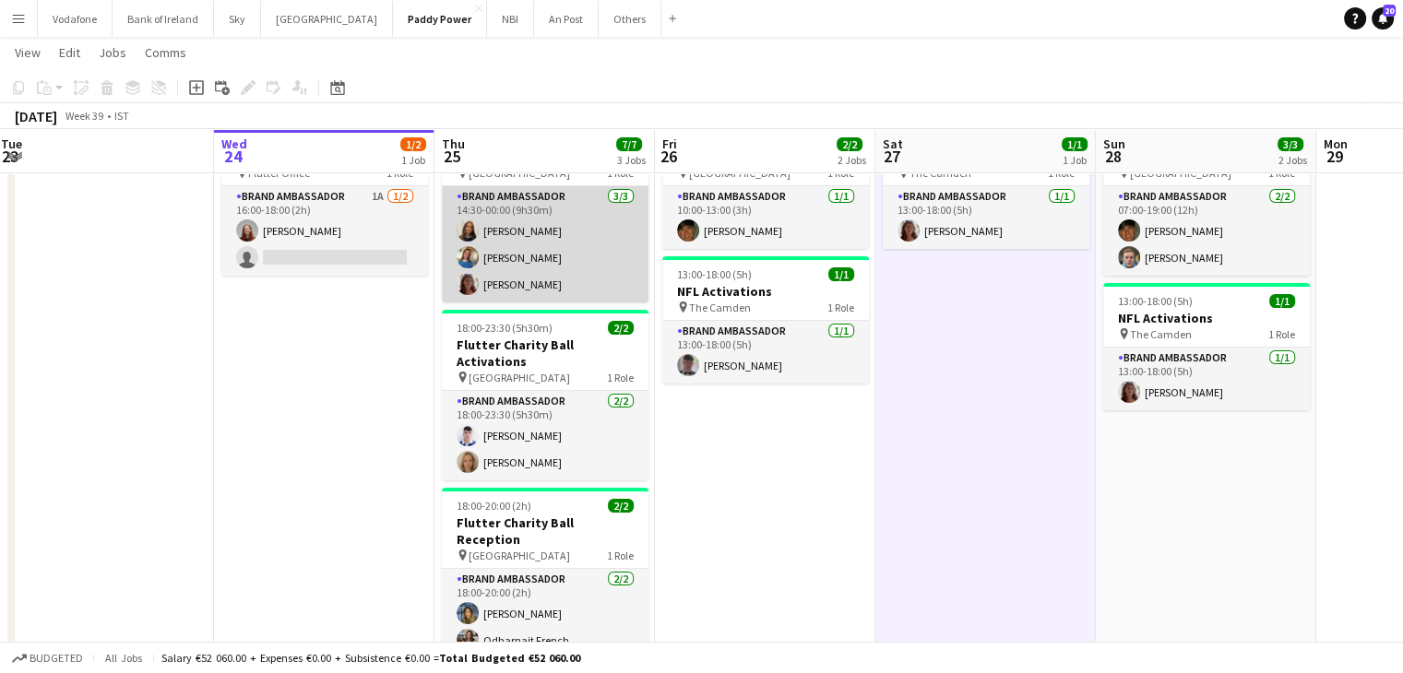
click at [509, 280] on app-card-role "Brand Ambassador [DATE] 14:30-00:00 (9h30m) [PERSON_NAME] [PERSON_NAME] [PERSON…" at bounding box center [545, 244] width 207 height 116
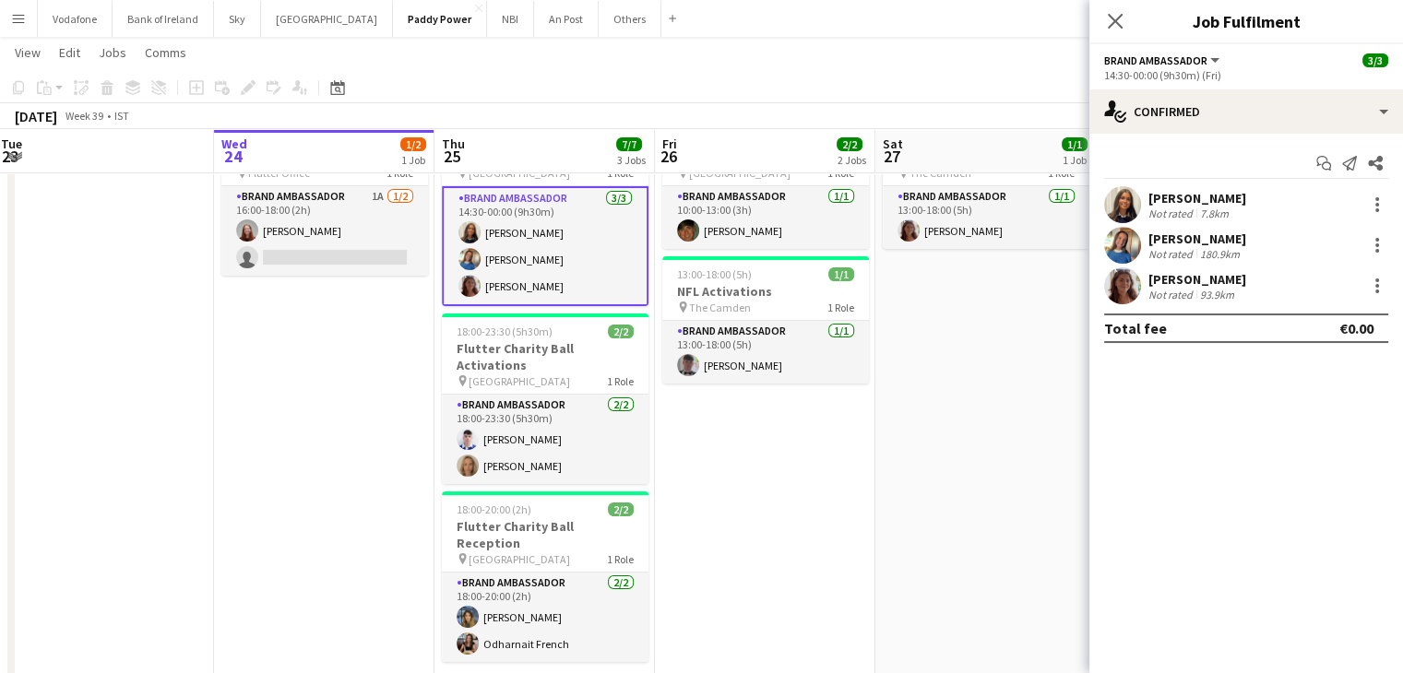
click at [1208, 276] on div "[PERSON_NAME]" at bounding box center [1197, 279] width 98 height 17
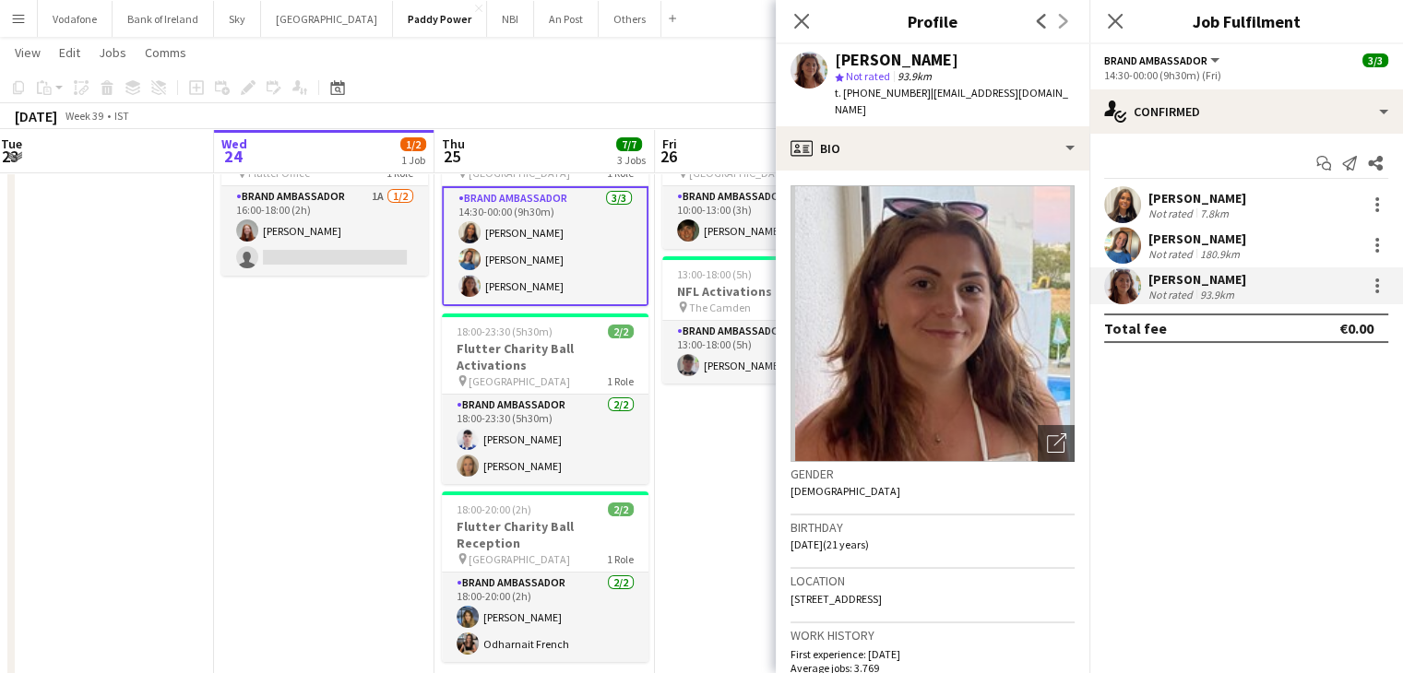
drag, startPoint x: 958, startPoint y: 65, endPoint x: 889, endPoint y: 65, distance: 69.2
click at [889, 65] on div "[PERSON_NAME]" at bounding box center [955, 60] width 240 height 17
copy div "Morycka"
click at [372, 354] on app-date-cell "16:00-18:00 (2h) 1/2 Flutter Office Activations pin Flutter Office 1 Role Brand…" at bounding box center [324, 407] width 220 height 586
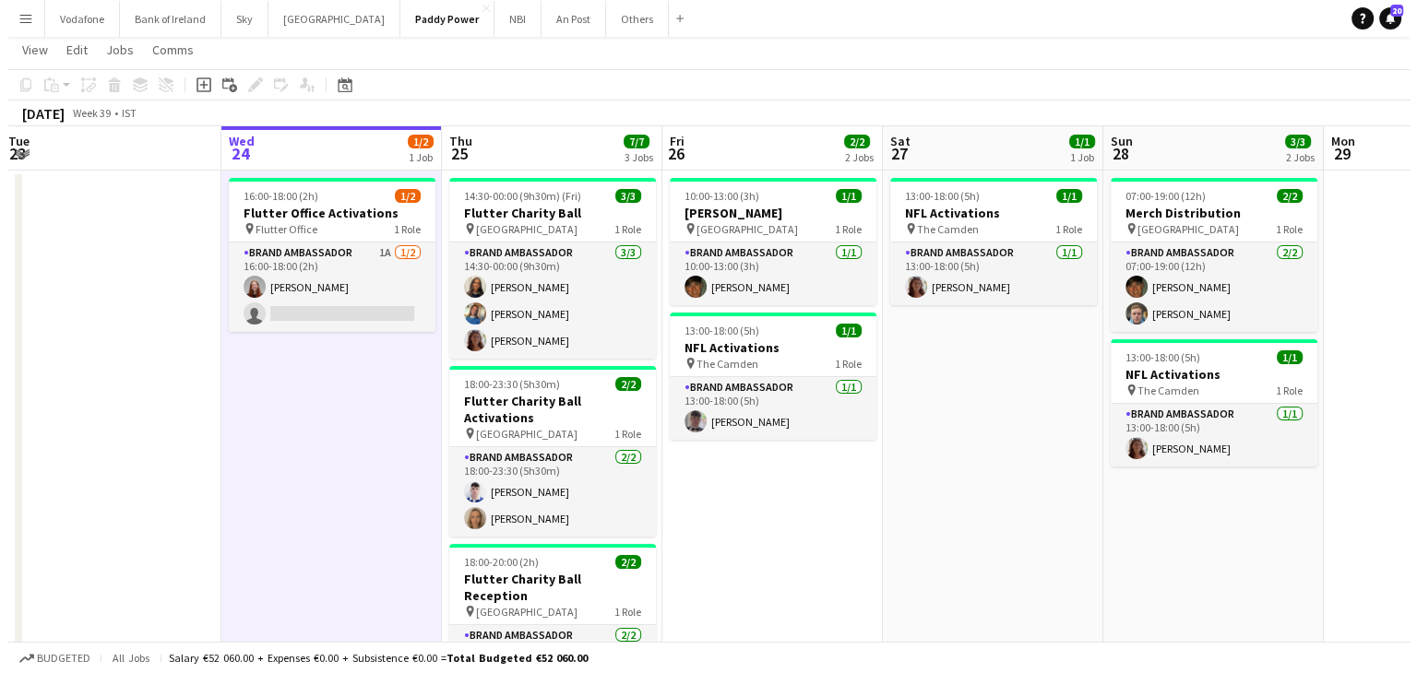
scroll to position [0, 0]
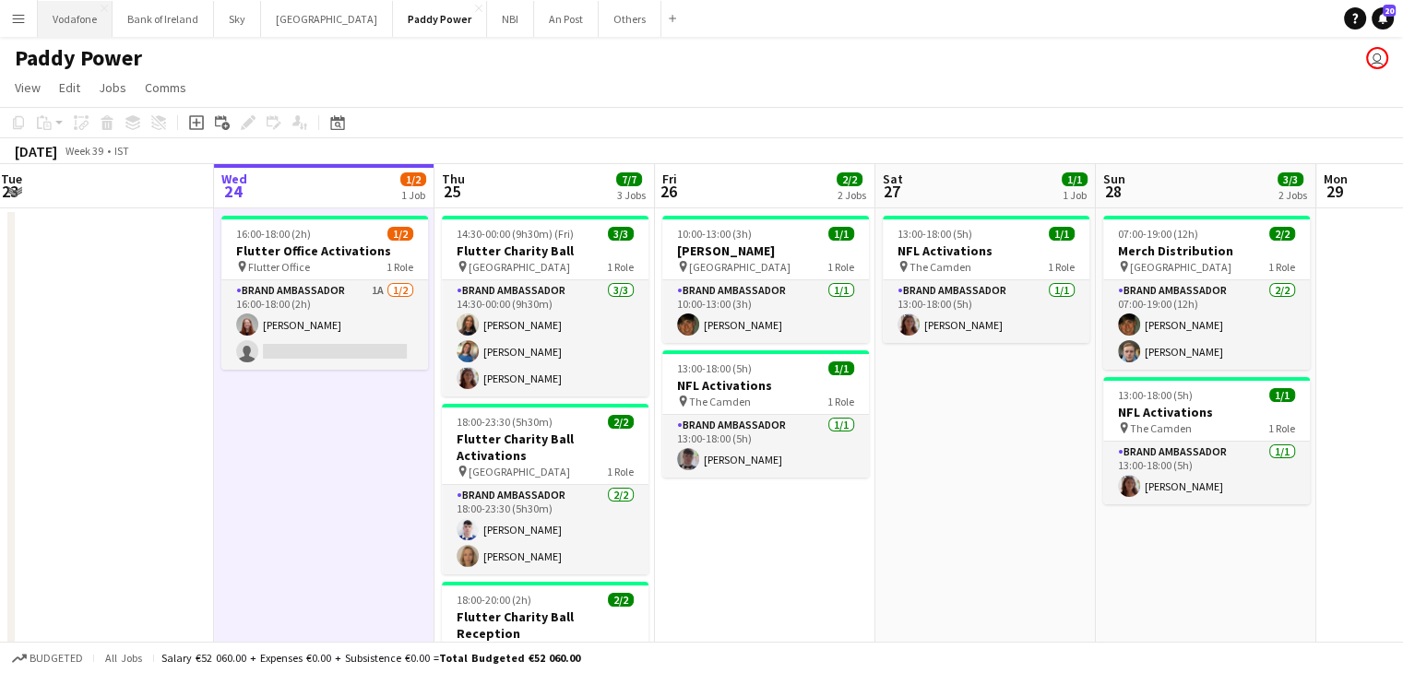
click at [74, 16] on button "Vodafone Close" at bounding box center [75, 19] width 75 height 36
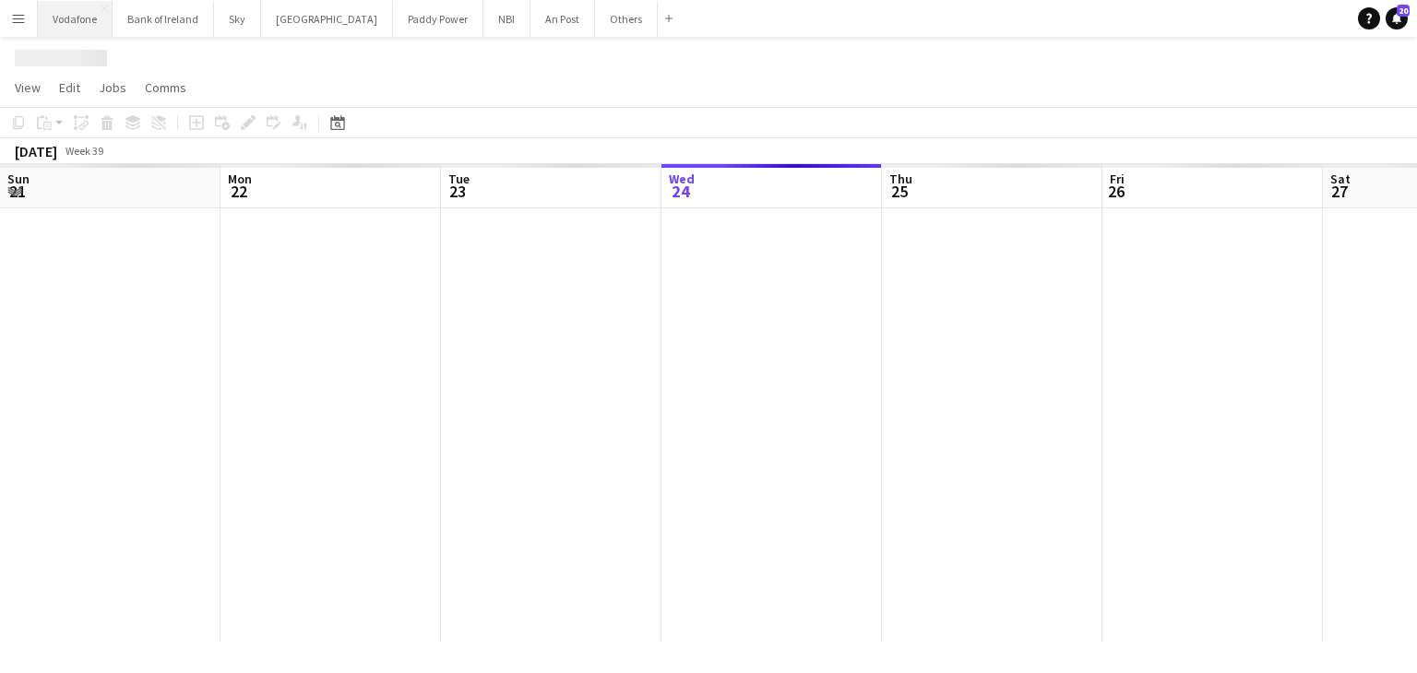
scroll to position [0, 441]
